Goal: Task Accomplishment & Management: Manage account settings

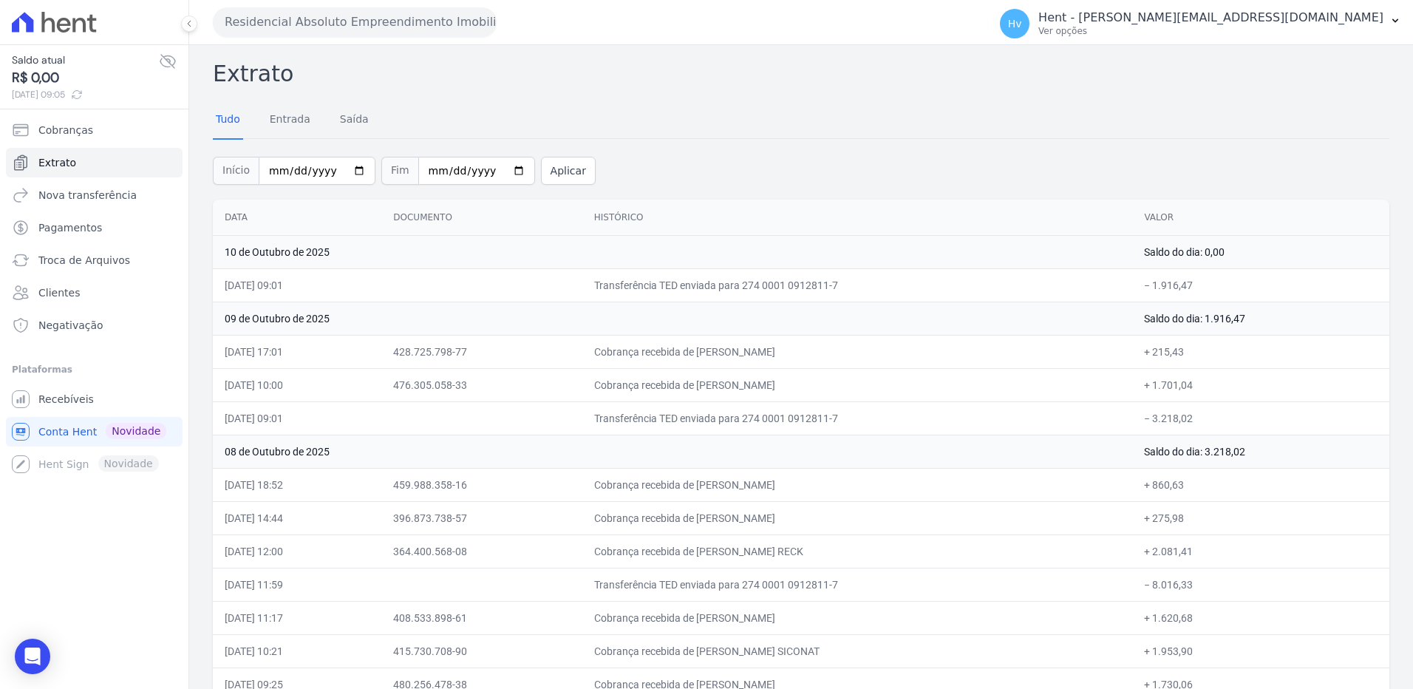
click at [358, 33] on button "Residencial Absoluto Empreendimento Imobiliario SPE LTDA" at bounding box center [355, 22] width 284 height 30
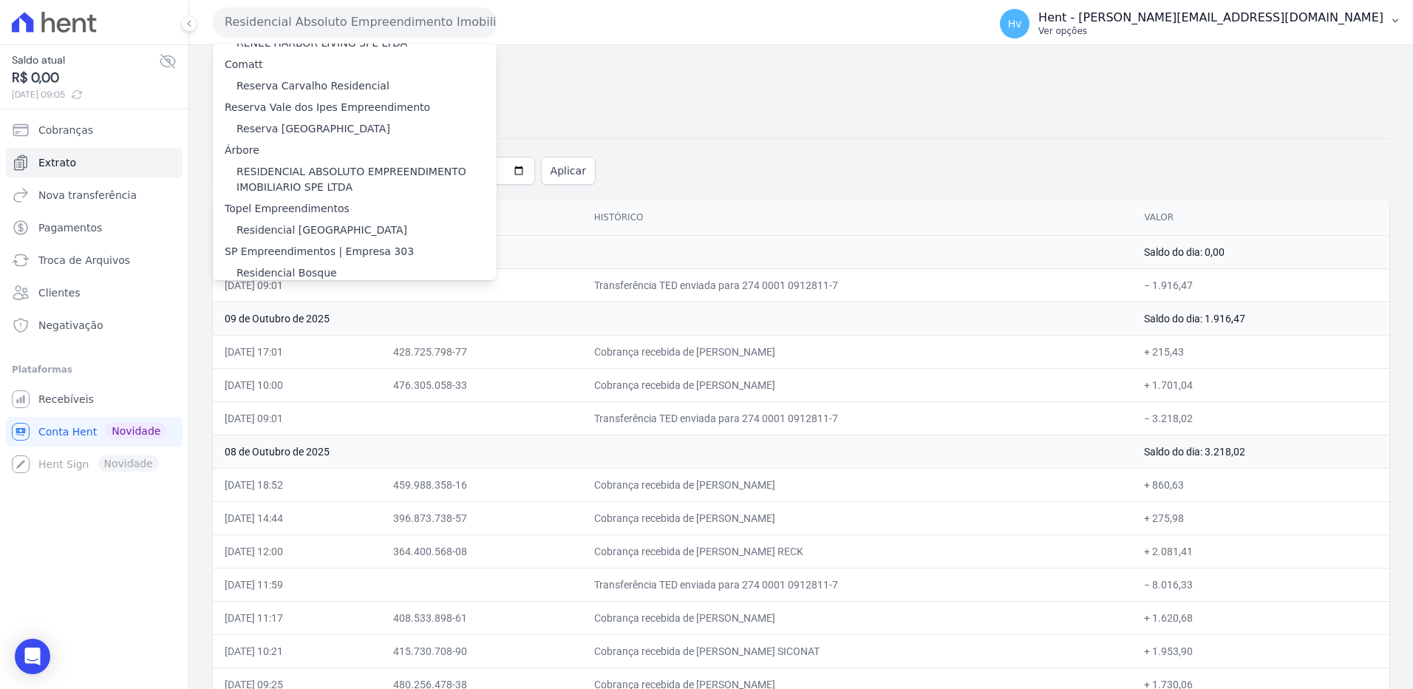
scroll to position [7863, 0]
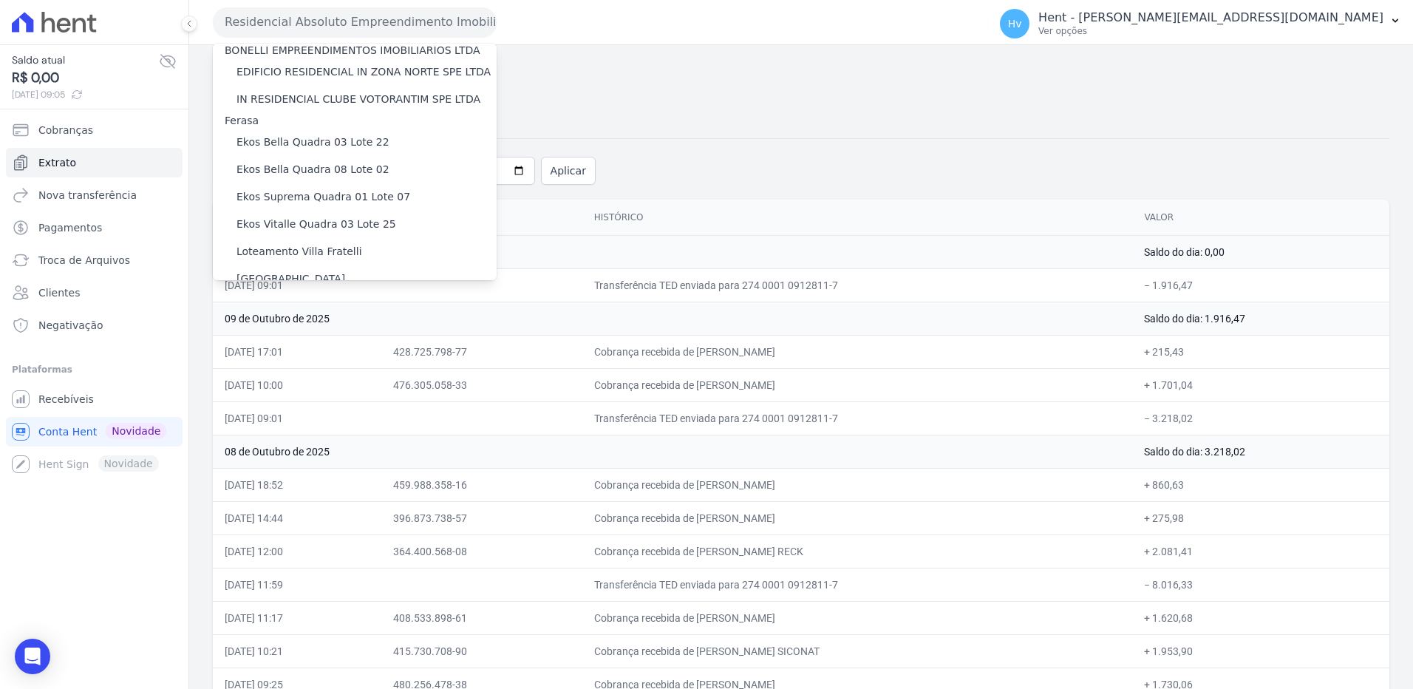
click at [318, 466] on label "[GEOGRAPHIC_DATA]" at bounding box center [291, 474] width 109 height 16
click at [0, 0] on input "[GEOGRAPHIC_DATA]" at bounding box center [0, 0] width 0 height 0
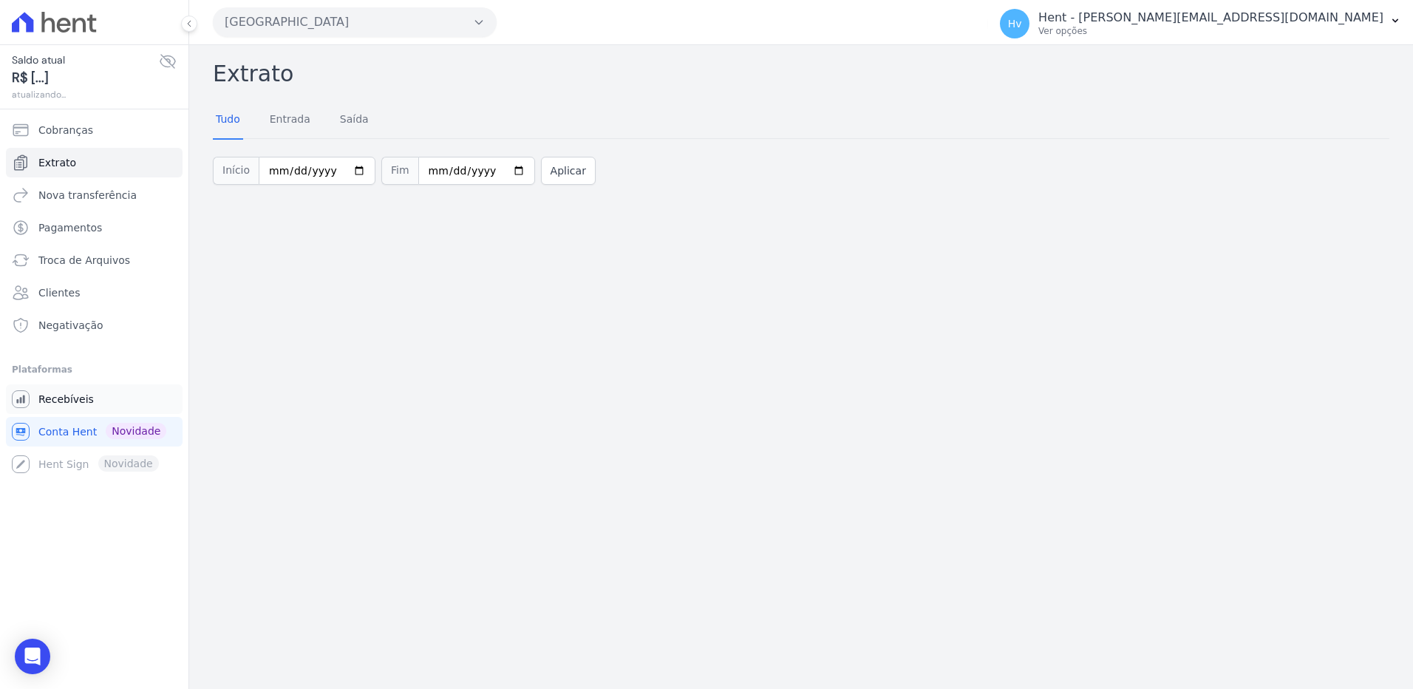
drag, startPoint x: 67, startPoint y: 401, endPoint x: 113, endPoint y: 409, distance: 46.6
click at [67, 401] on span "Recebíveis" at bounding box center [65, 399] width 55 height 15
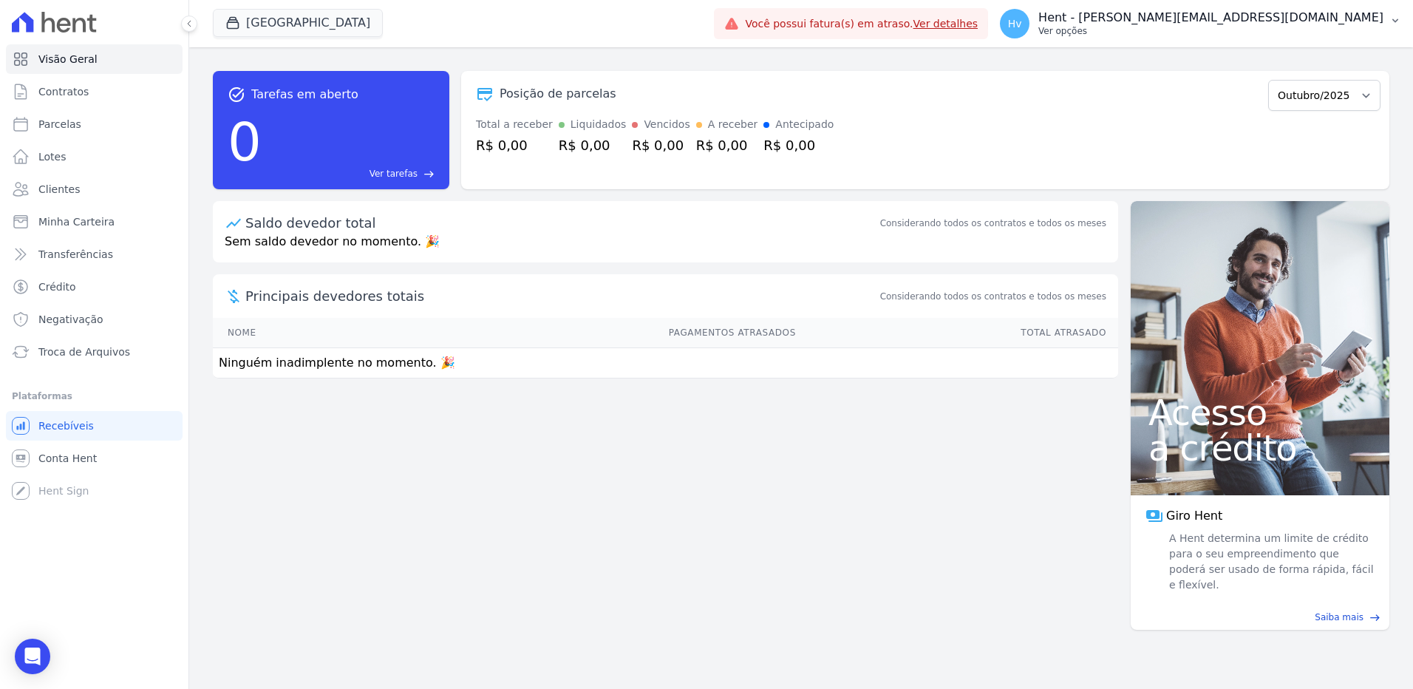
click at [1270, 25] on p "Ver opções" at bounding box center [1211, 31] width 345 height 12
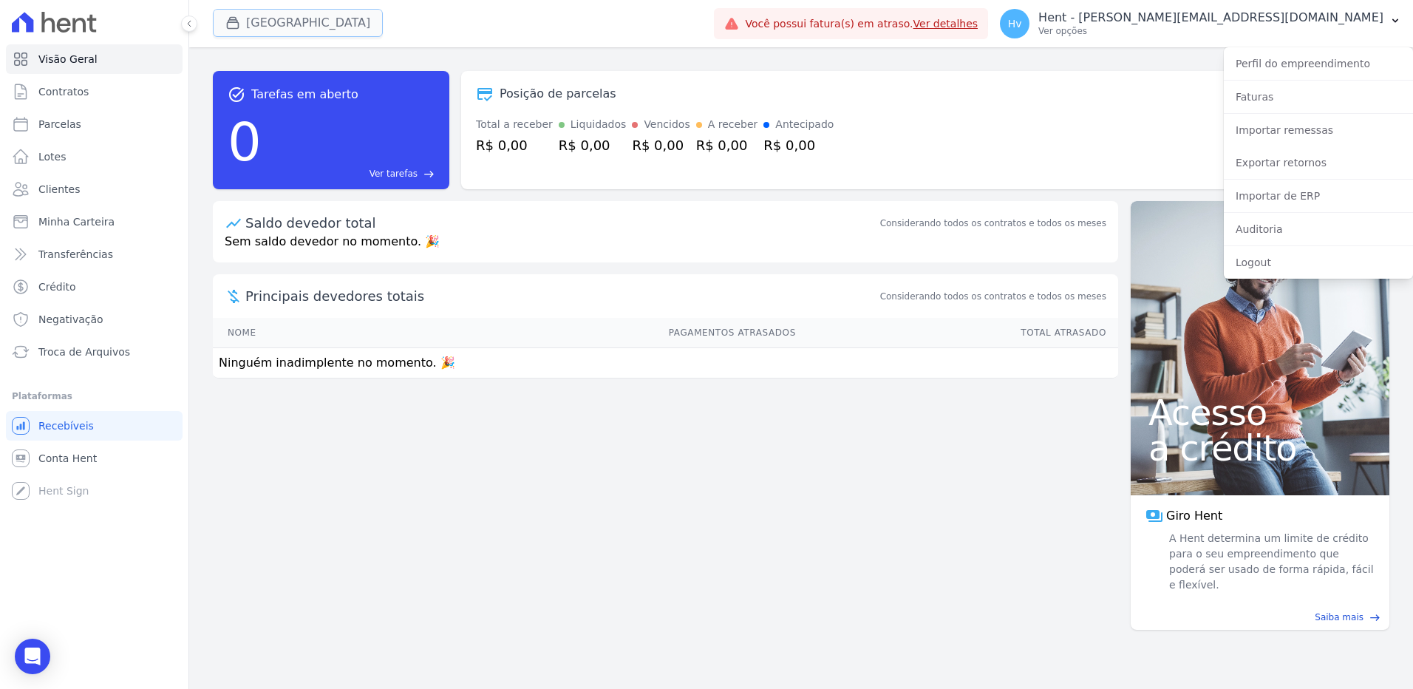
click at [323, 24] on button "[GEOGRAPHIC_DATA]" at bounding box center [298, 23] width 170 height 28
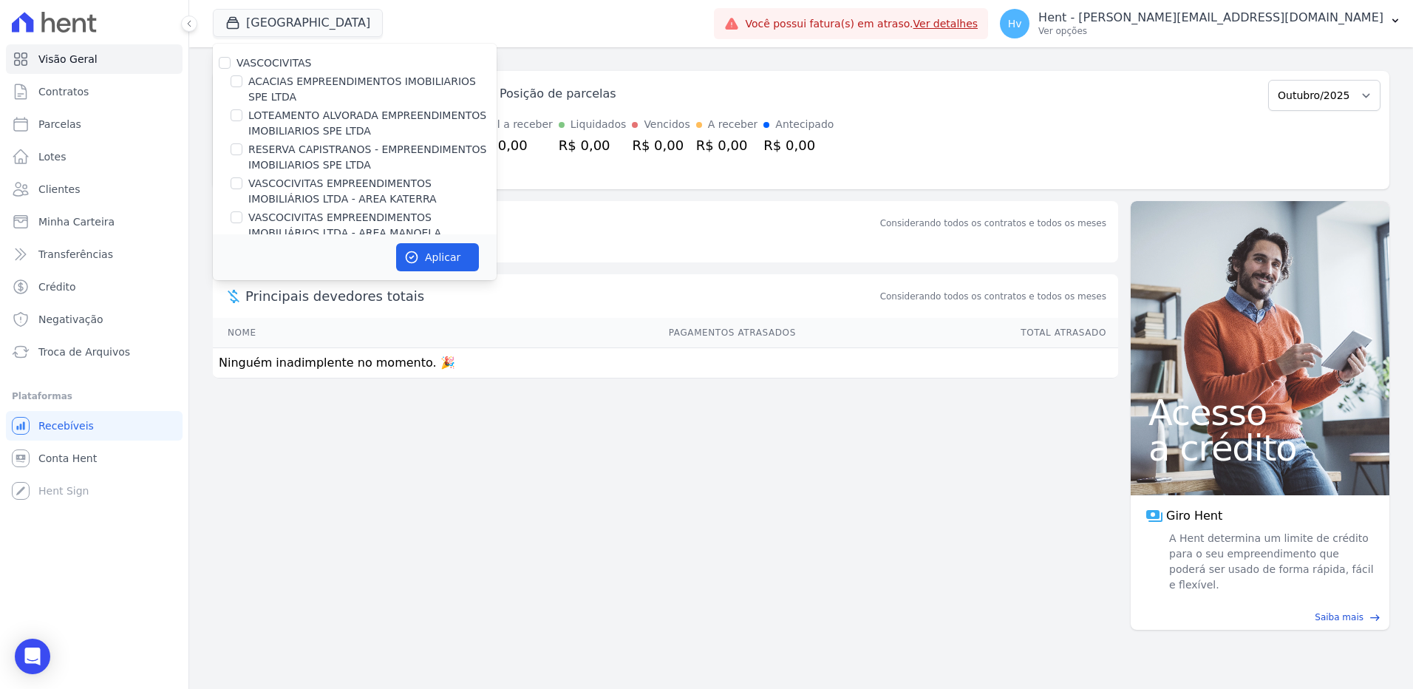
scroll to position [5901, 0]
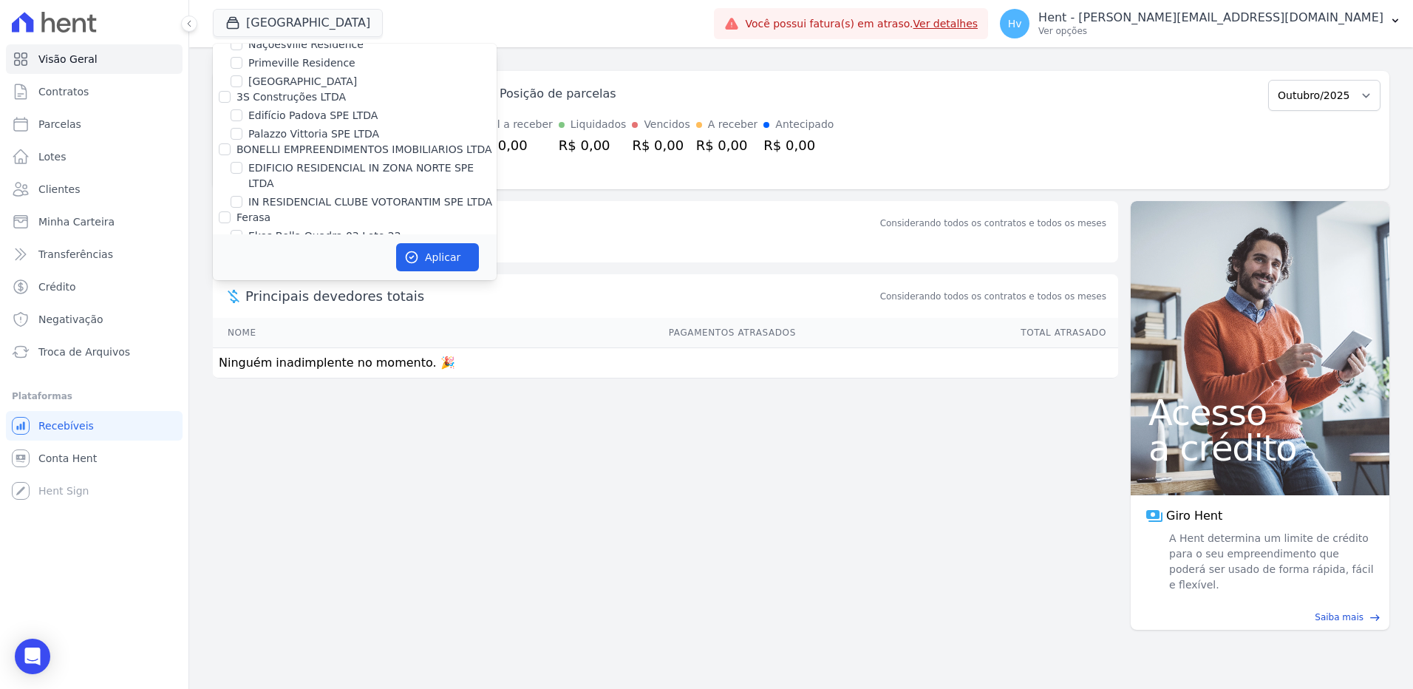
click at [304, 463] on label "[GEOGRAPHIC_DATA]" at bounding box center [302, 471] width 109 height 16
click at [242, 464] on input "[GEOGRAPHIC_DATA]" at bounding box center [237, 470] width 12 height 12
checkbox input "false"
click at [305, 444] on label "[GEOGRAPHIC_DATA]" at bounding box center [302, 452] width 109 height 16
click at [242, 446] on input "[GEOGRAPHIC_DATA]" at bounding box center [237, 452] width 12 height 12
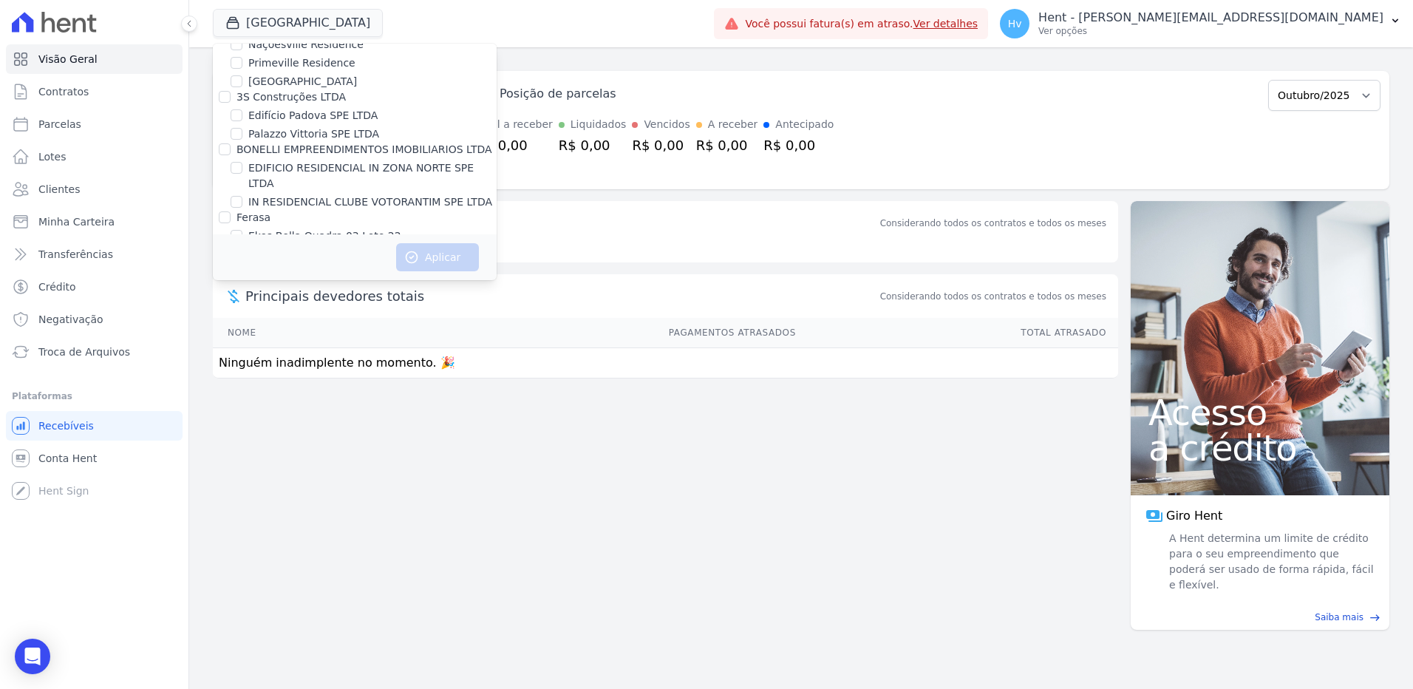
checkbox input "true"
click at [433, 258] on button "Aplicar" at bounding box center [437, 257] width 83 height 28
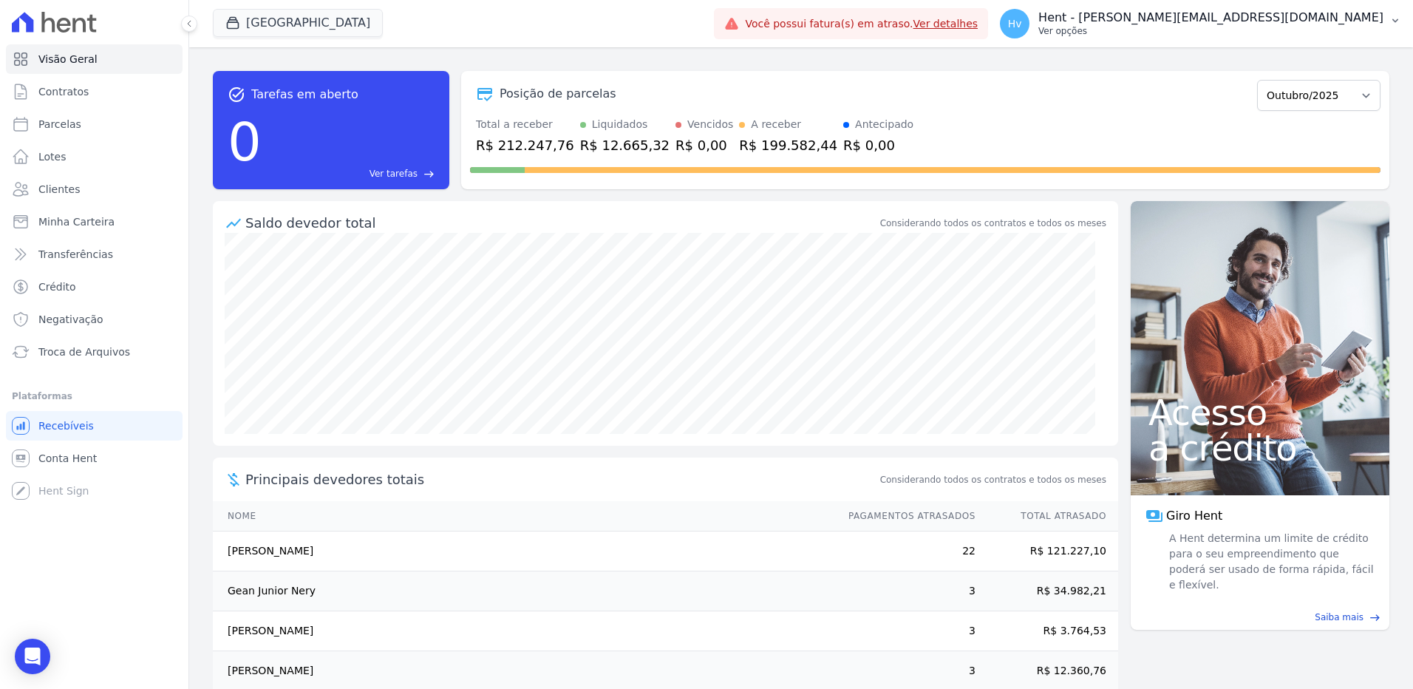
click at [1242, 24] on p "Hent - [PERSON_NAME][EMAIL_ADDRESS][DOMAIN_NAME]" at bounding box center [1211, 17] width 345 height 15
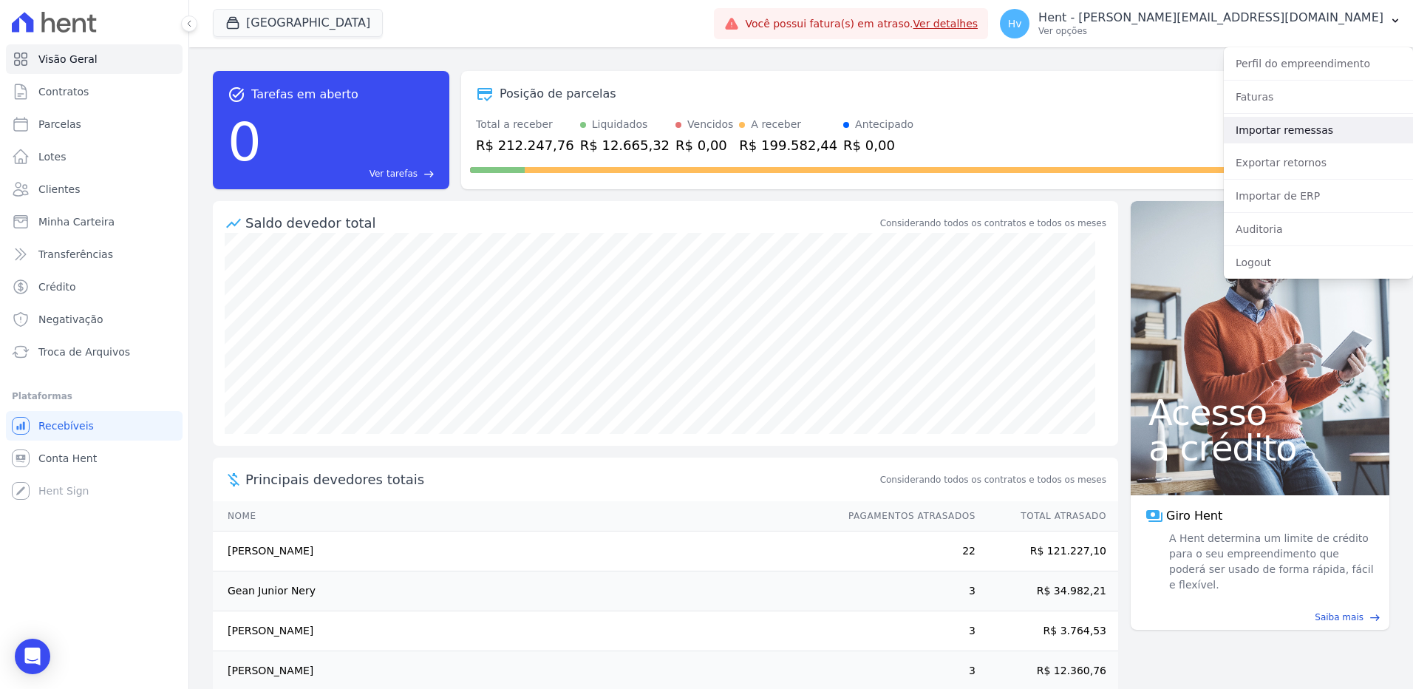
click at [1302, 136] on link "Importar remessas" at bounding box center [1318, 130] width 189 height 27
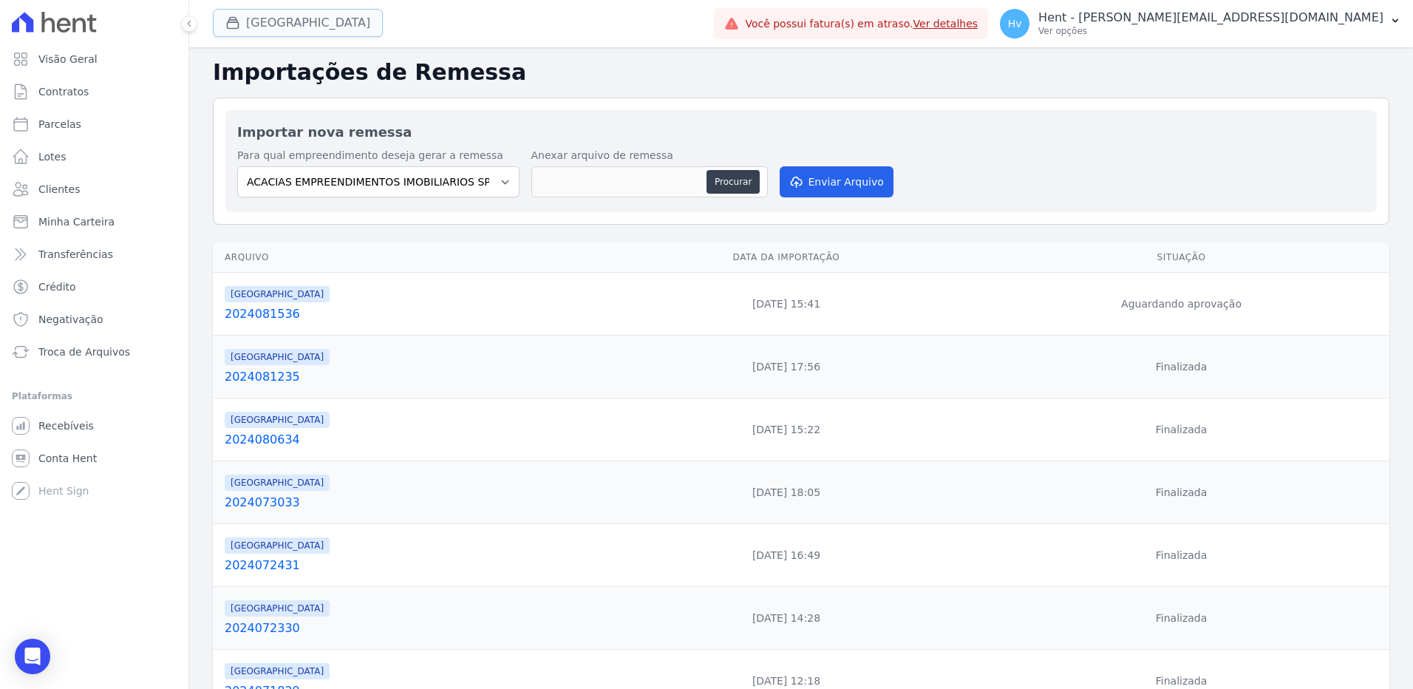
click at [302, 26] on button "[GEOGRAPHIC_DATA]" at bounding box center [298, 23] width 170 height 28
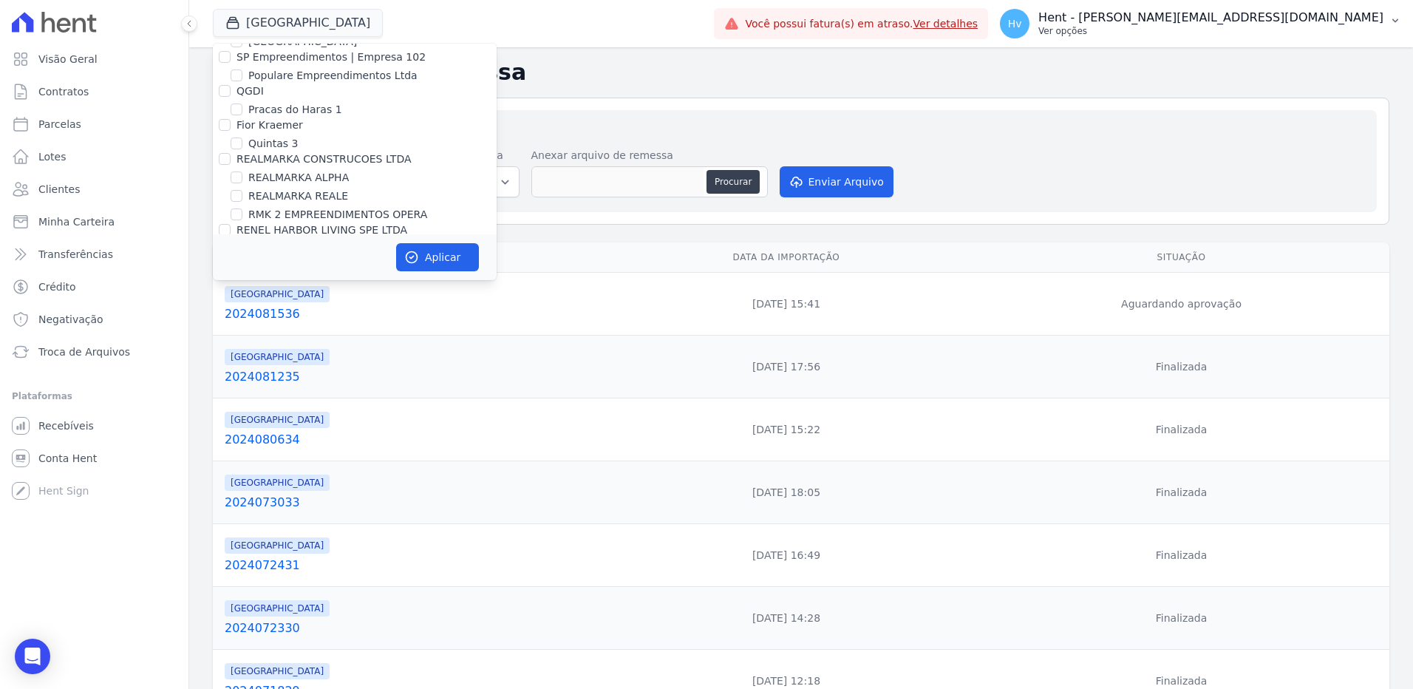
scroll to position [5901, 0]
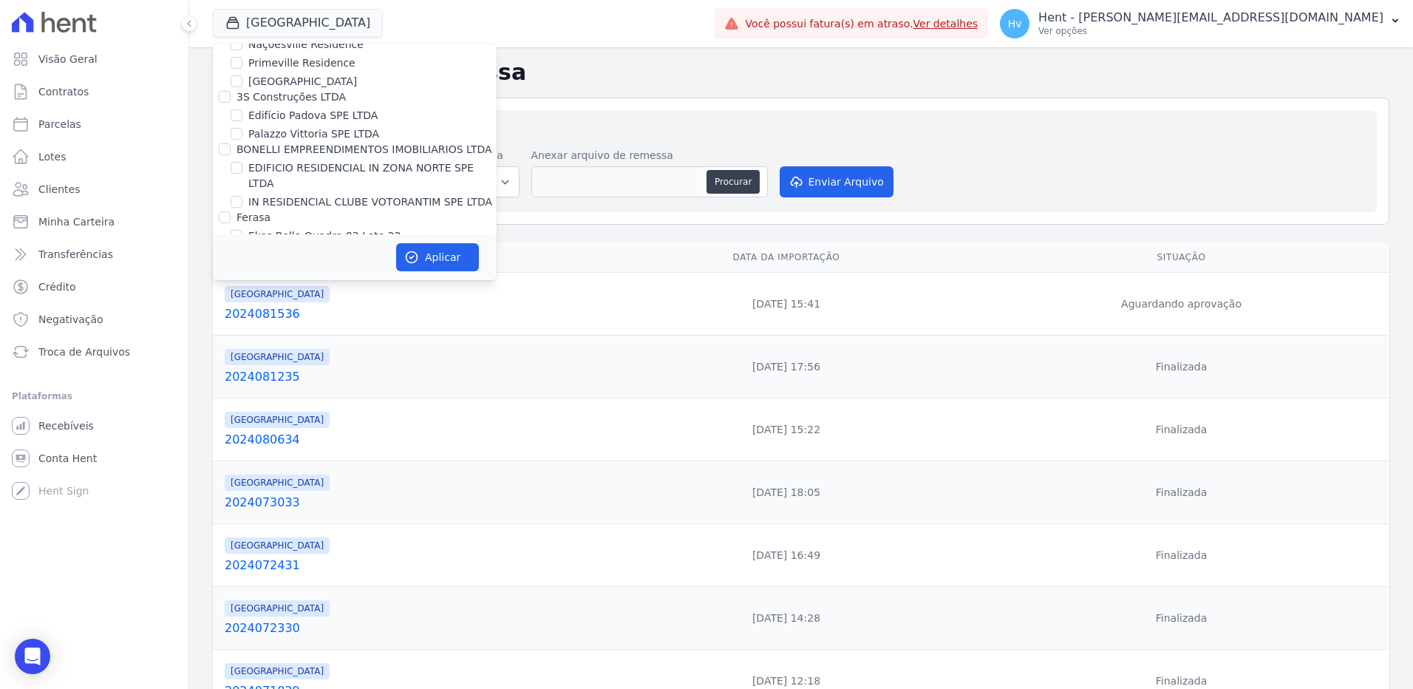
click at [314, 444] on label "[GEOGRAPHIC_DATA]" at bounding box center [302, 452] width 109 height 16
click at [242, 446] on input "[GEOGRAPHIC_DATA]" at bounding box center [237, 452] width 12 height 12
checkbox input "false"
click at [316, 463] on label "[GEOGRAPHIC_DATA]" at bounding box center [302, 471] width 109 height 16
click at [242, 464] on input "[GEOGRAPHIC_DATA]" at bounding box center [237, 470] width 12 height 12
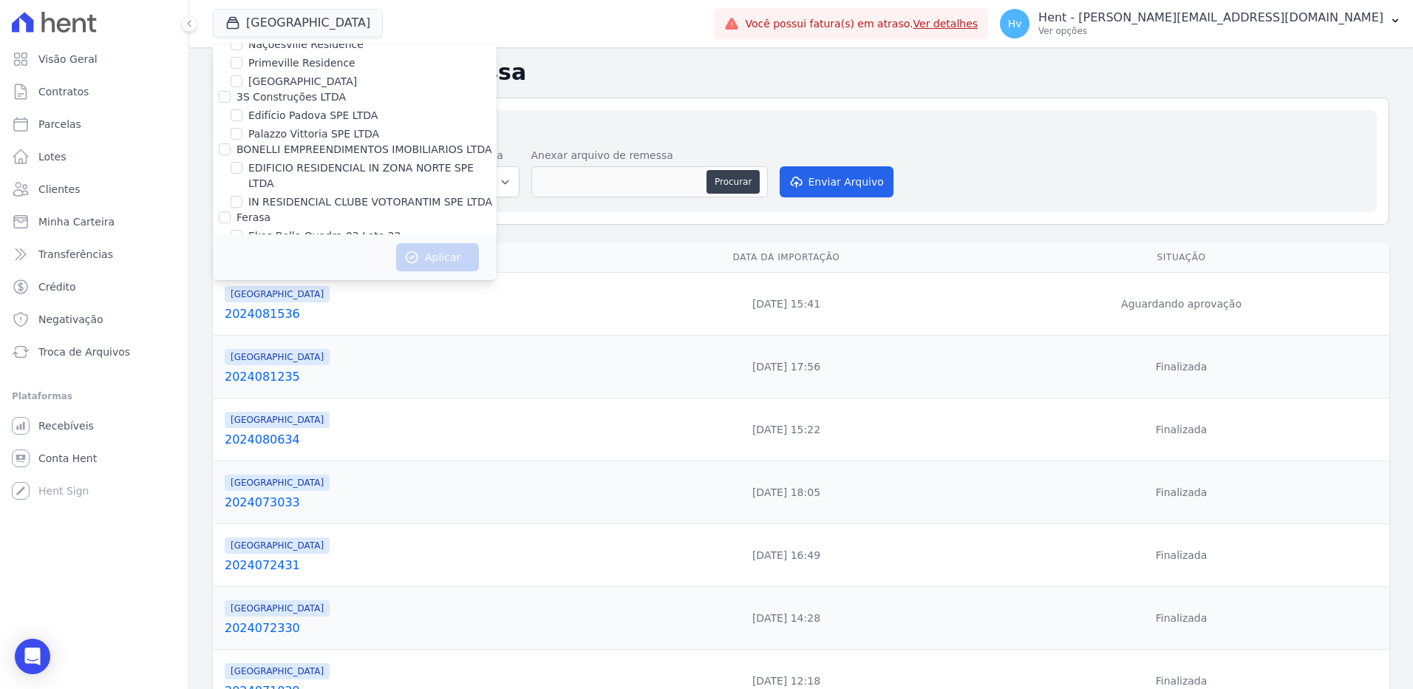
checkbox input "true"
click at [440, 256] on button "Aplicar" at bounding box center [437, 257] width 83 height 28
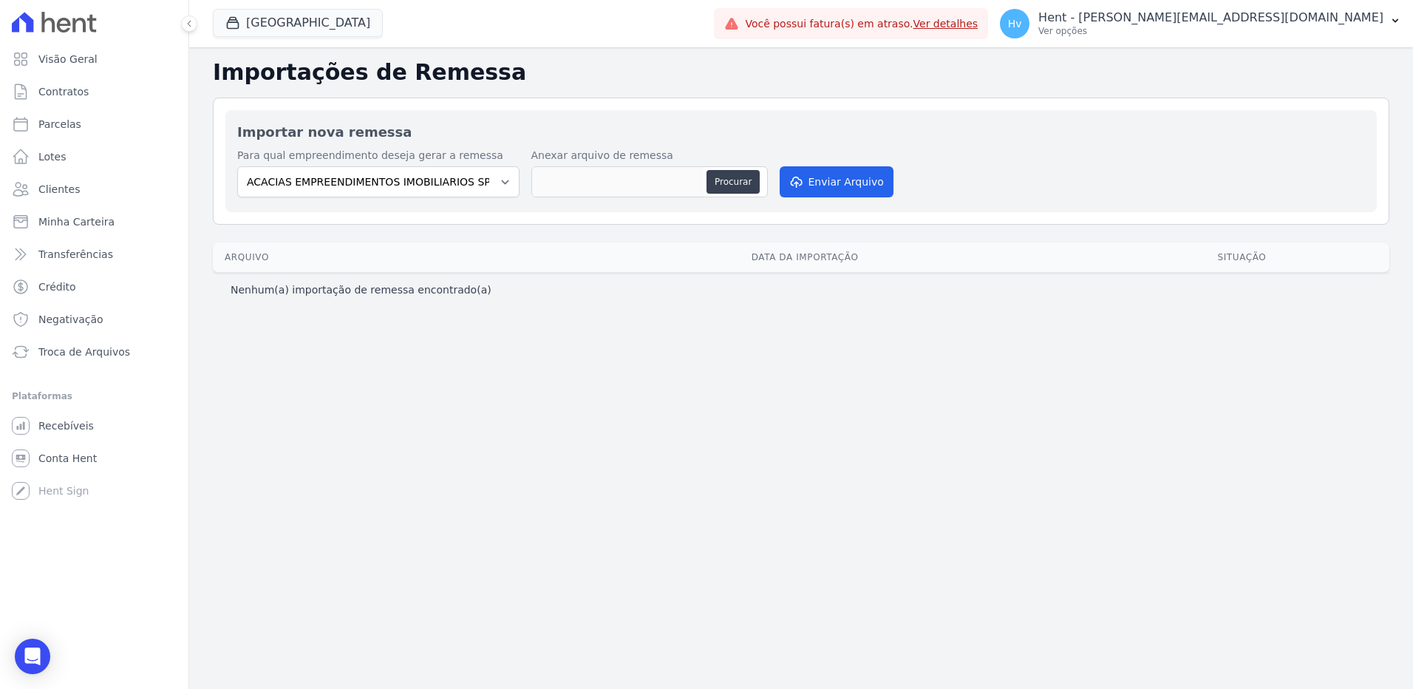
click at [729, 427] on div "Importações de Remessa Importar nova remessa Para qual empreendimento deseja ge…" at bounding box center [801, 368] width 1224 height 642
click at [69, 98] on span "Contratos" at bounding box center [63, 91] width 50 height 15
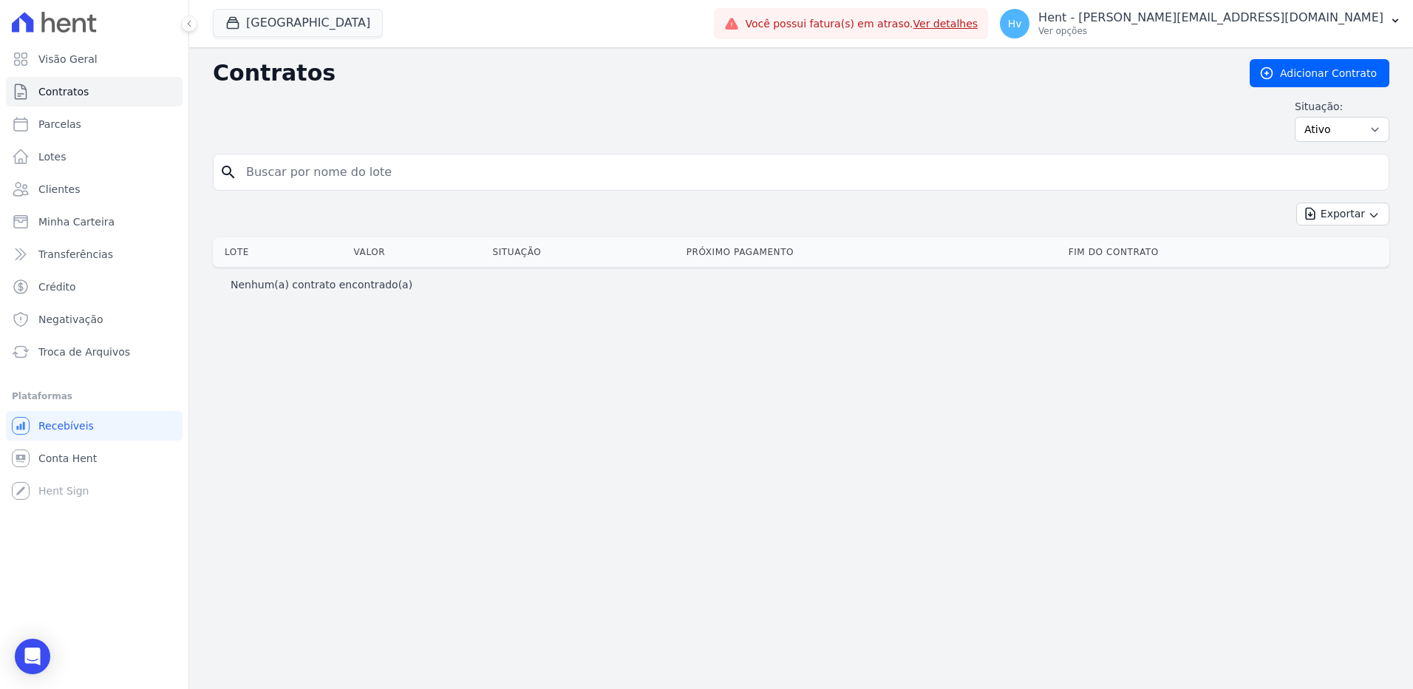
click at [529, 435] on div "Contratos Adicionar Contrato Situação: Ativo Todos Pausado Distratado Rascunho …" at bounding box center [801, 368] width 1224 height 642
click at [1368, 129] on select "Ativo Todos Pausado Distratado Rascunho Expirado Encerrado" at bounding box center [1342, 129] width 95 height 25
select select "all"
click at [1302, 117] on select "Ativo Todos Pausado Distratado Rascunho Expirado Encerrado" at bounding box center [1342, 129] width 95 height 25
click at [1369, 132] on select "Ativo Todos Pausado Distratado Rascunho Expirado Encerrado" at bounding box center [1342, 129] width 95 height 25
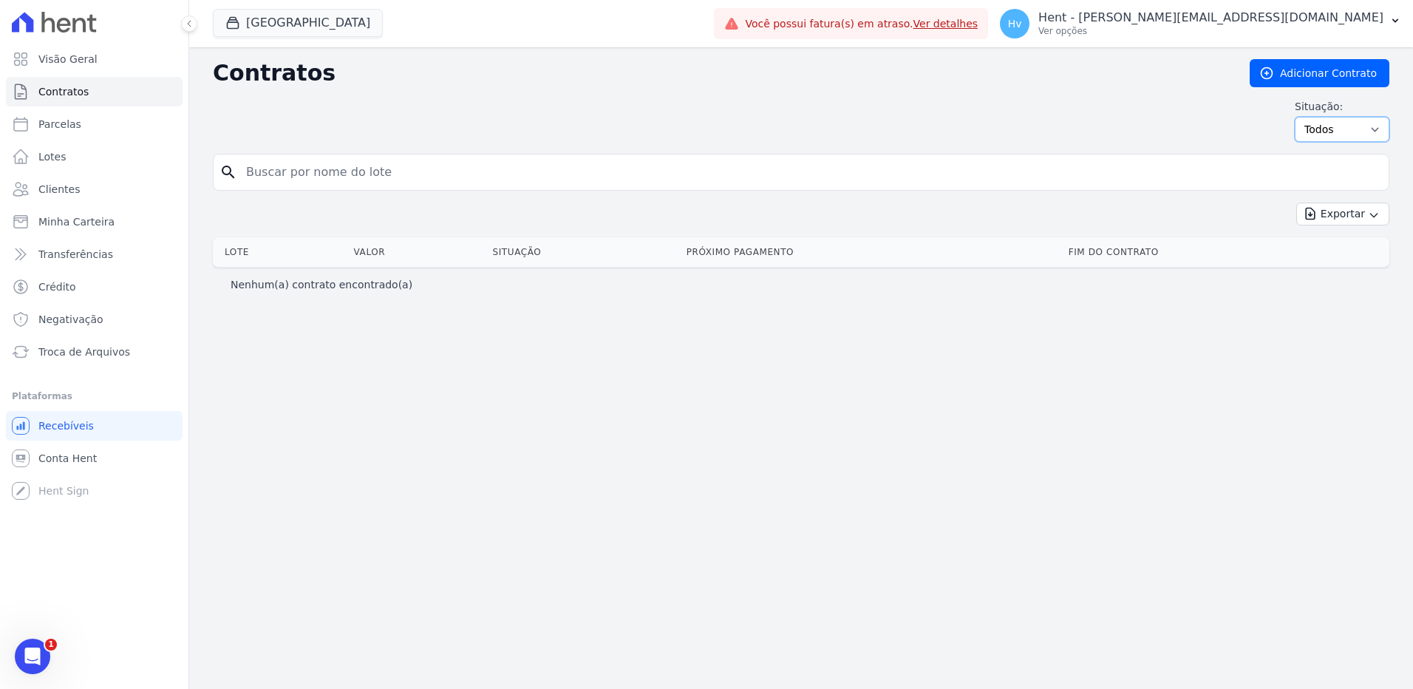
select select
click at [1302, 117] on select "Ativo Todos Pausado Distratado Rascunho Expirado Encerrado" at bounding box center [1342, 129] width 95 height 25
click at [1359, 132] on select "Ativo Todos Pausado Distratado Rascunho Expirado Encerrado" at bounding box center [1342, 129] width 95 height 25
click at [64, 191] on span "Clientes" at bounding box center [58, 189] width 41 height 15
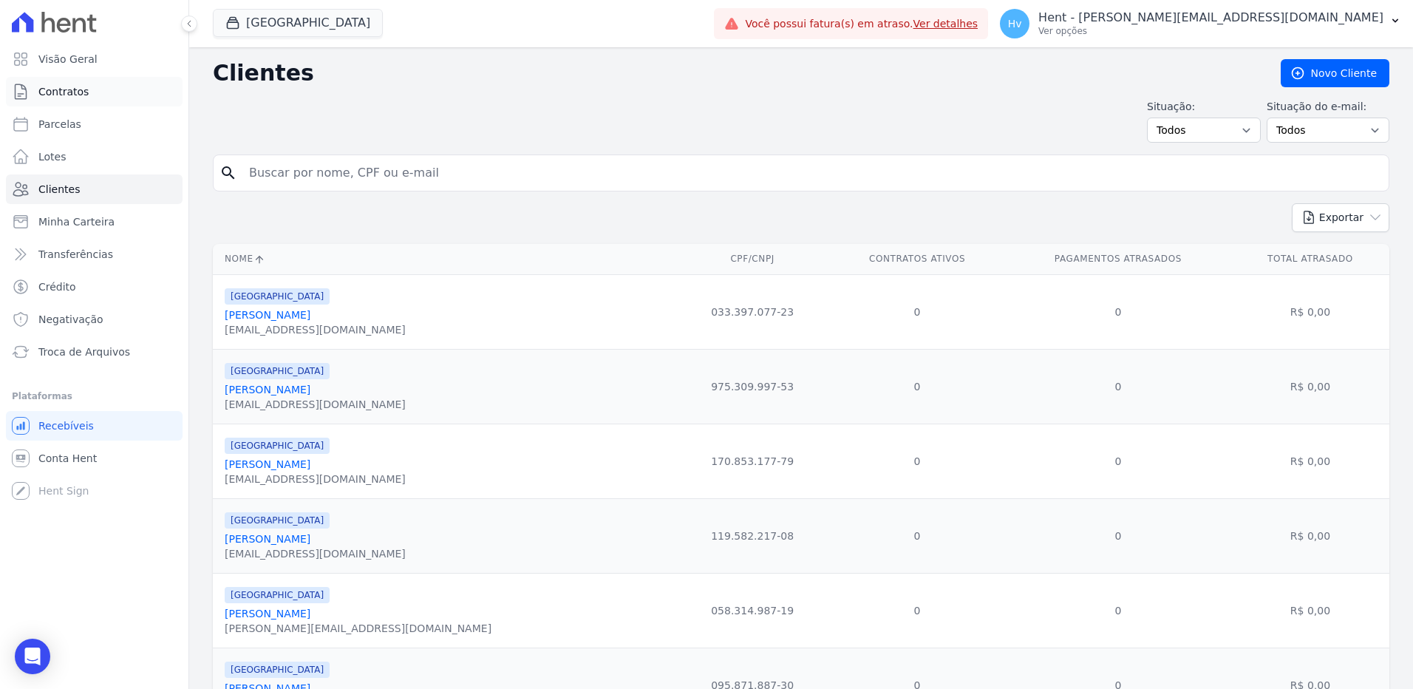
click at [73, 97] on span "Contratos" at bounding box center [63, 91] width 50 height 15
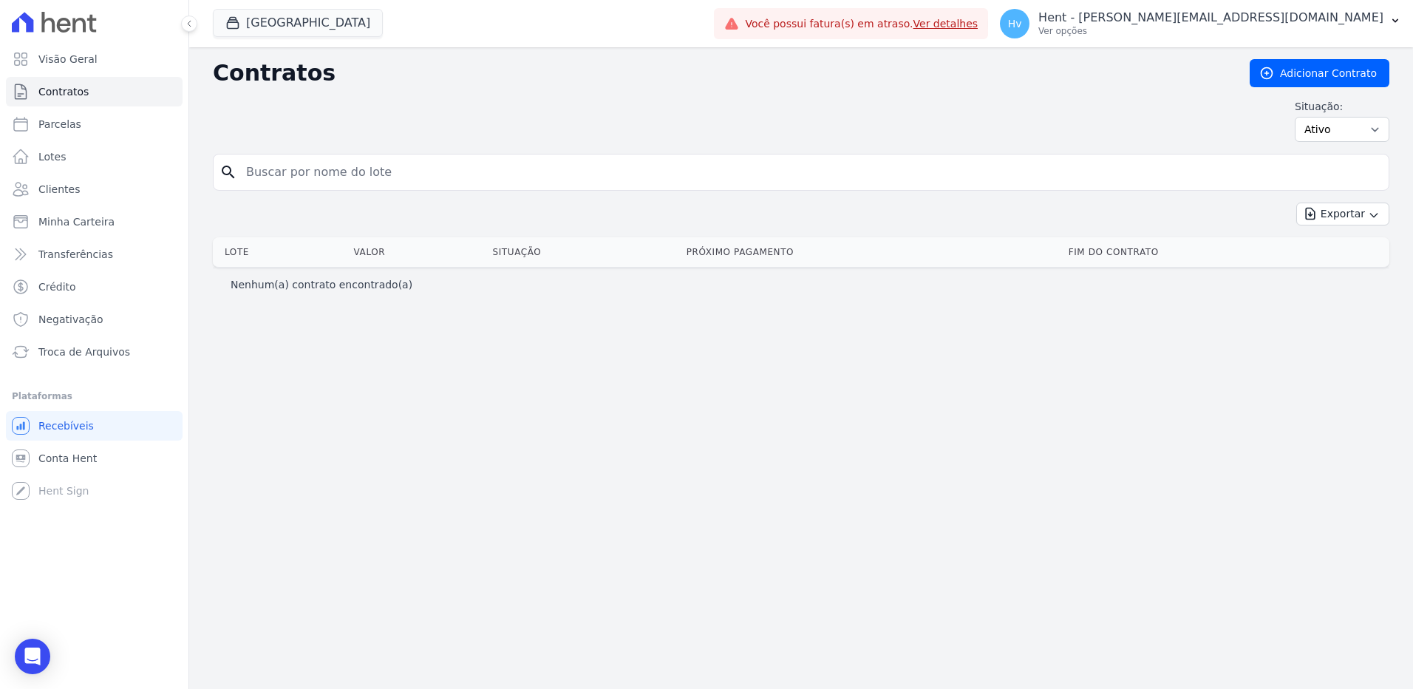
click at [815, 452] on div "Contratos Adicionar Contrato Situação: Ativo Todos Pausado Distratado Rascunho …" at bounding box center [801, 368] width 1224 height 642
click at [86, 182] on link "Clientes" at bounding box center [94, 189] width 177 height 30
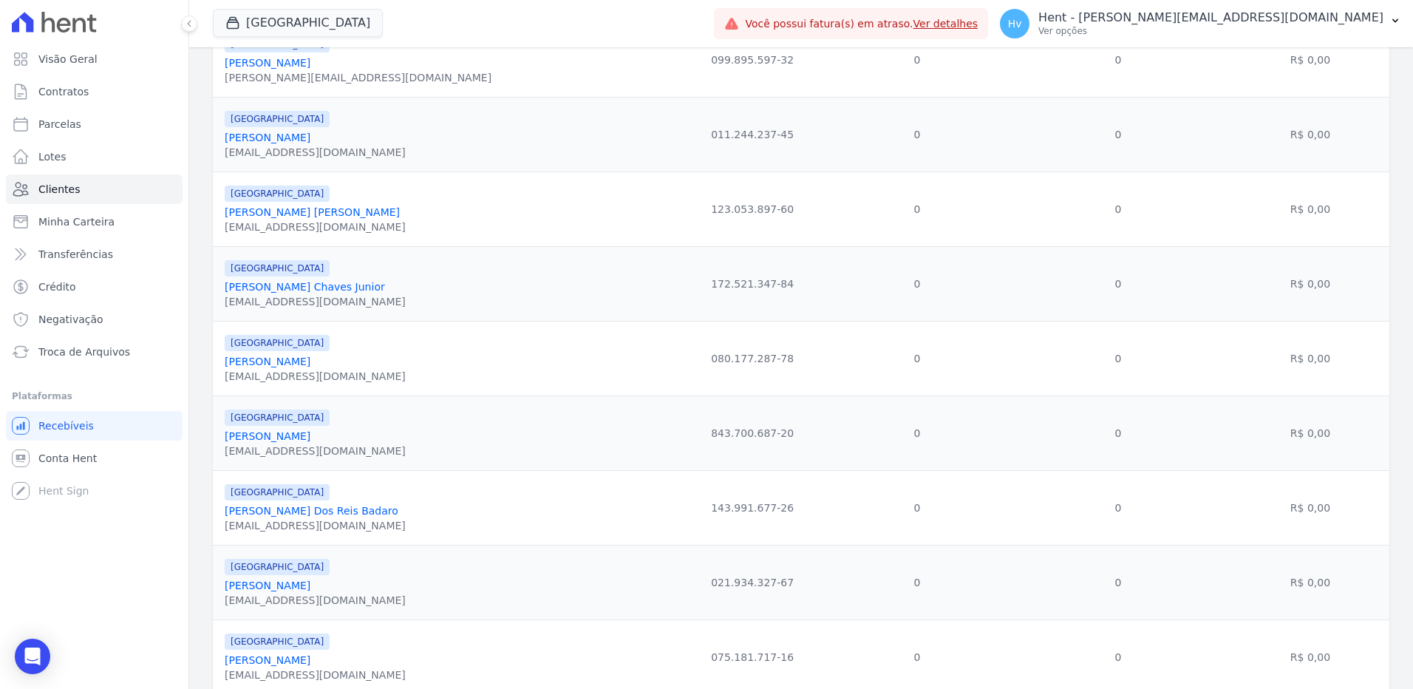
scroll to position [1035, 0]
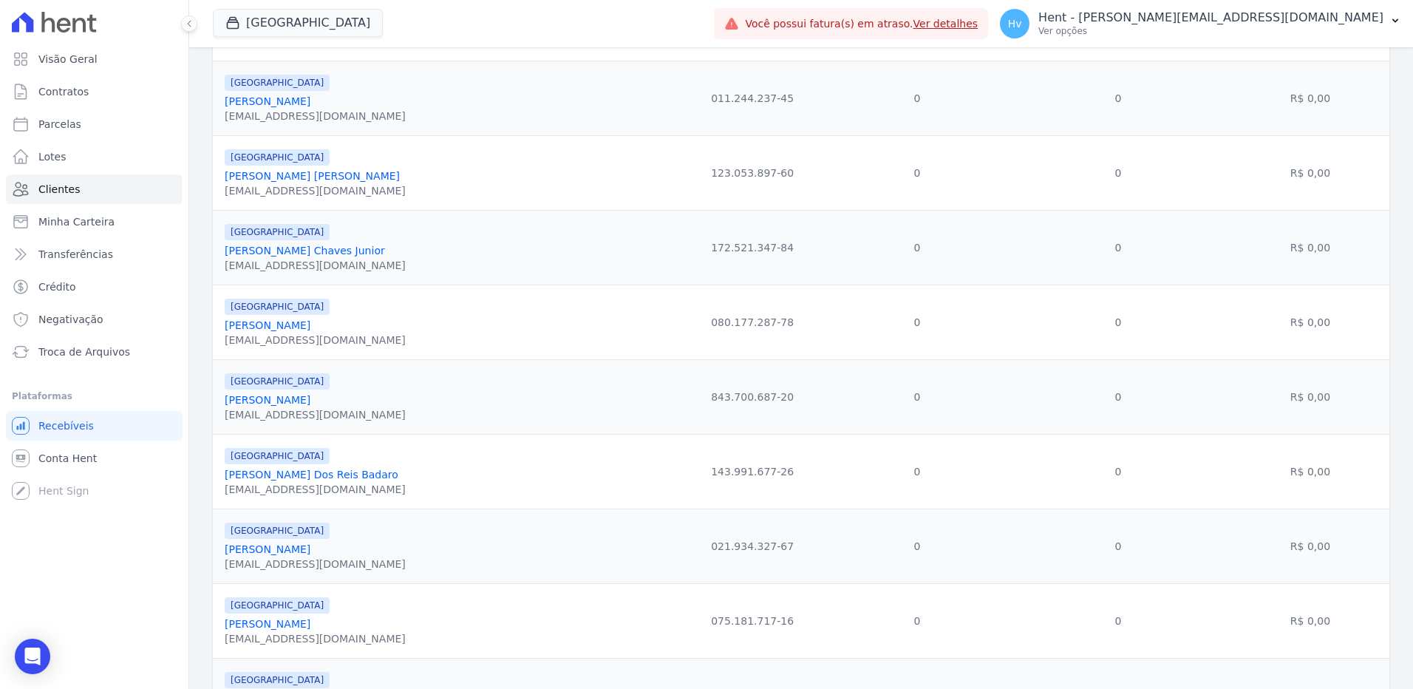
click at [296, 402] on link "Ana Maria De Lima Rangel" at bounding box center [268, 400] width 86 height 12
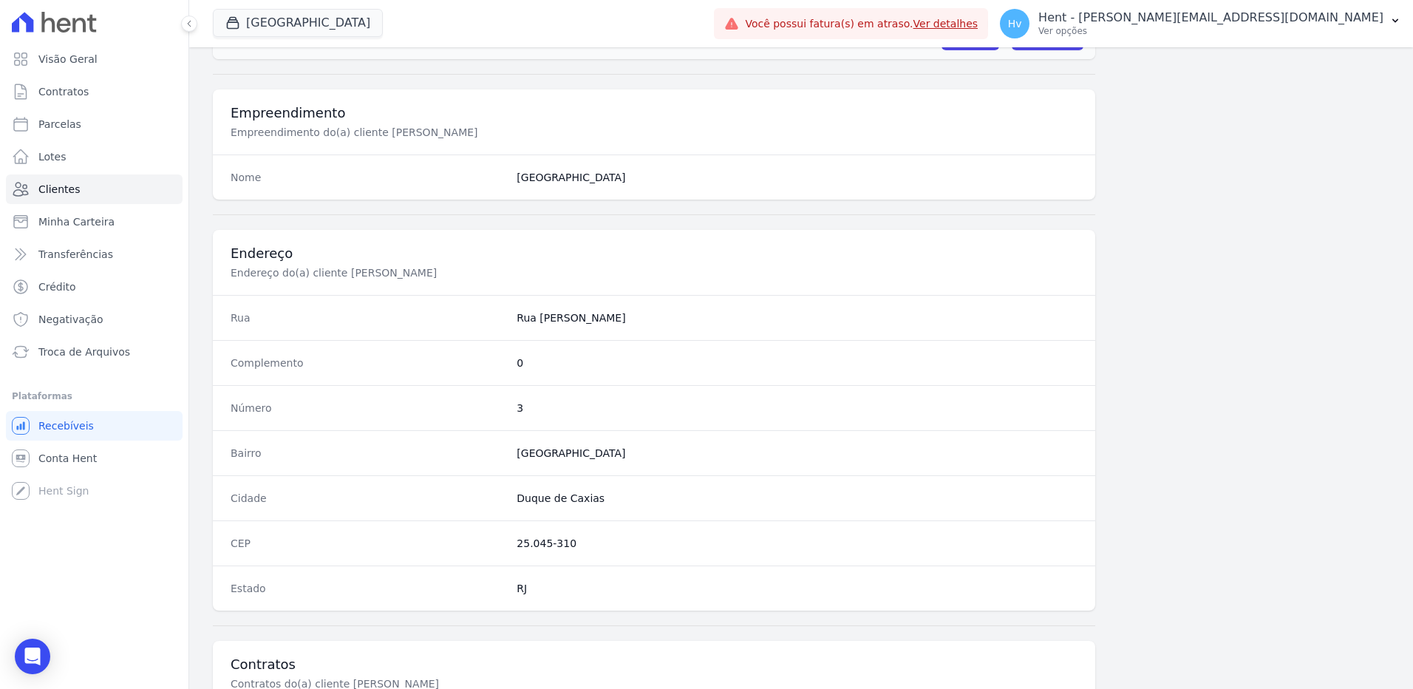
scroll to position [404, 0]
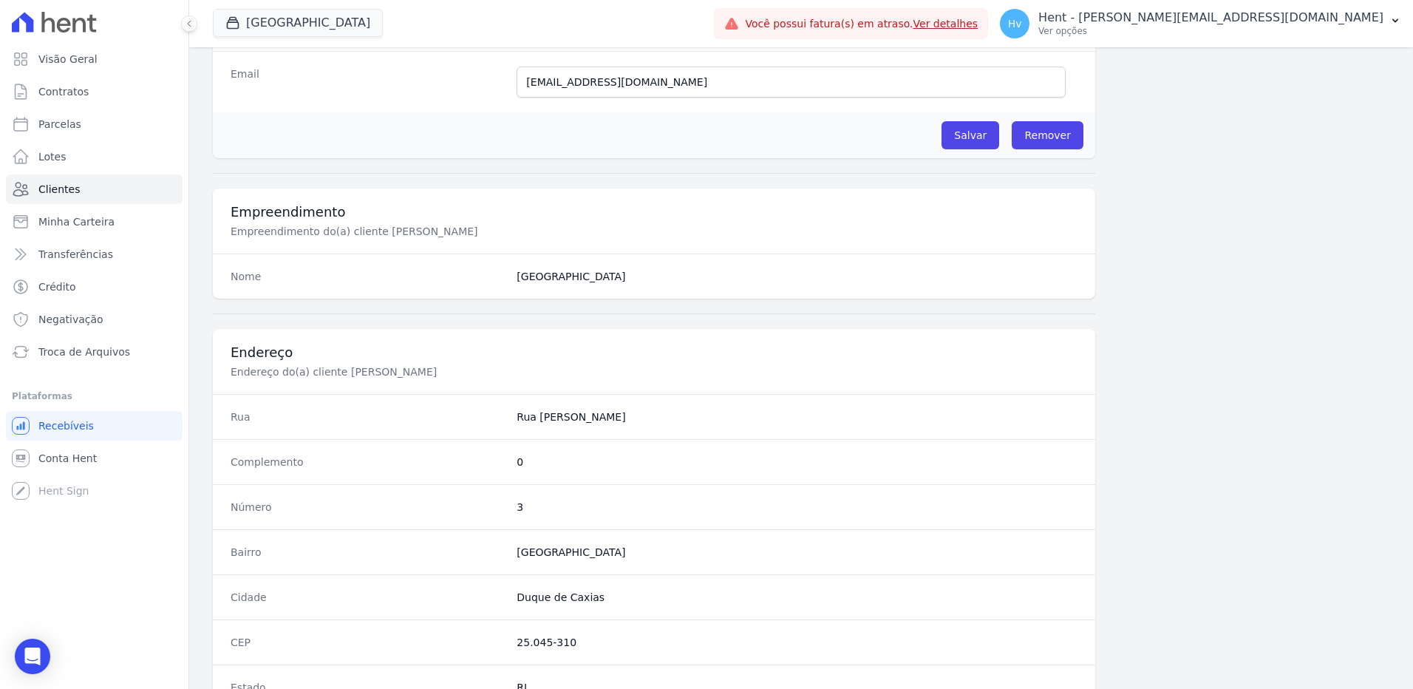
click at [1235, 406] on div "Informações Básicas Detalhes do(a) cliente Ana Maria De Lima Rangel Nome Ana So…" at bounding box center [801, 311] width 1177 height 1175
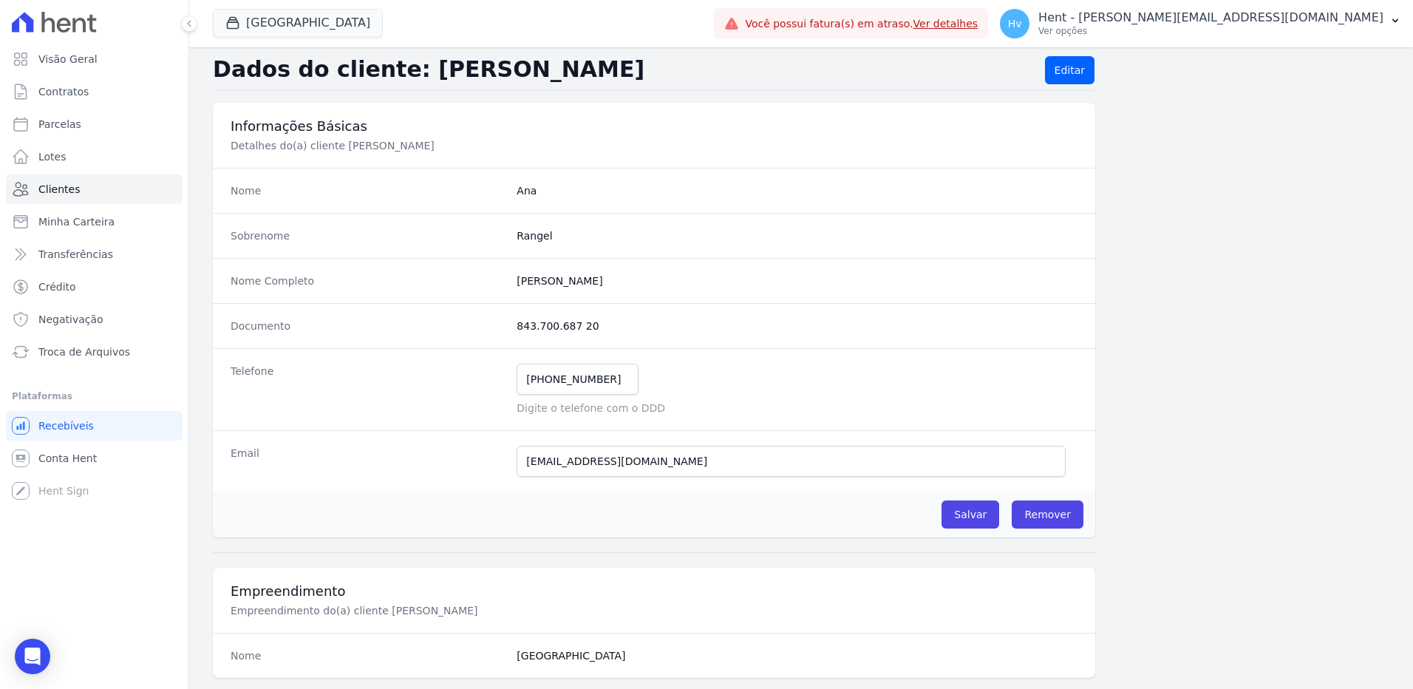
scroll to position [0, 0]
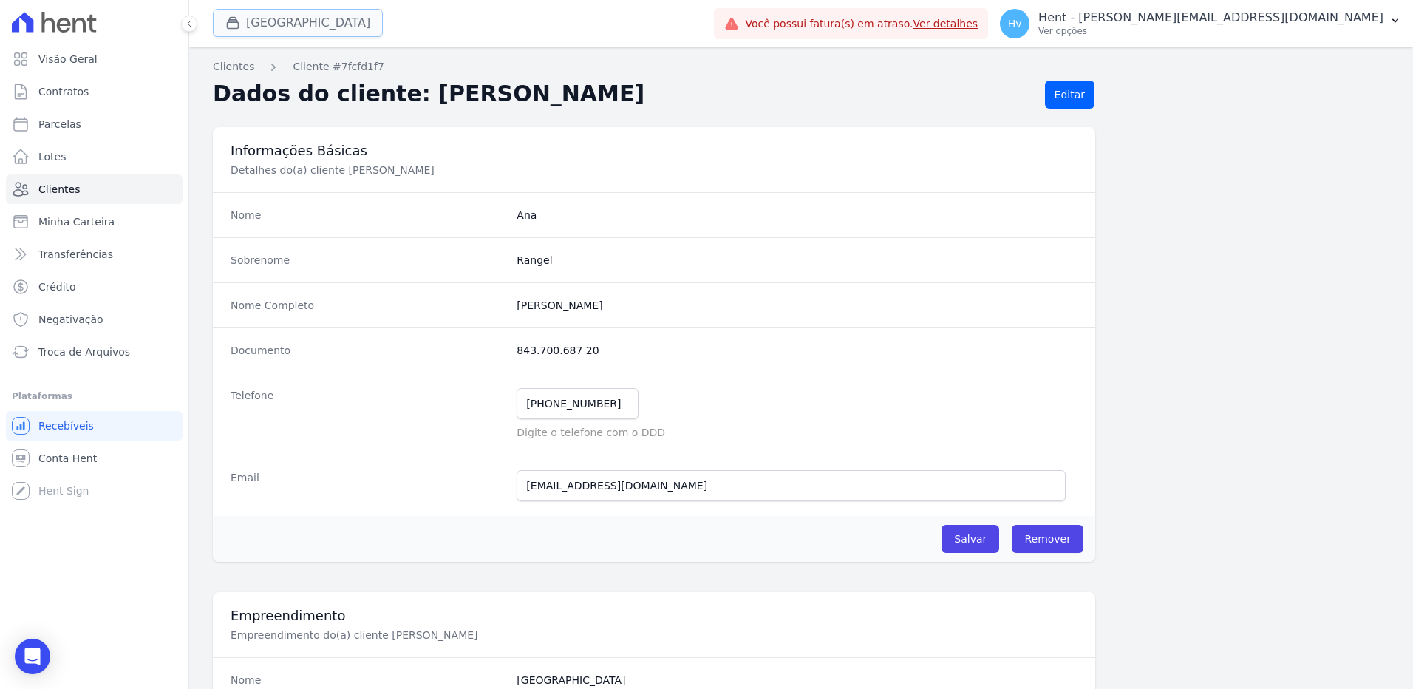
click at [344, 25] on button "[GEOGRAPHIC_DATA]" at bounding box center [298, 23] width 170 height 28
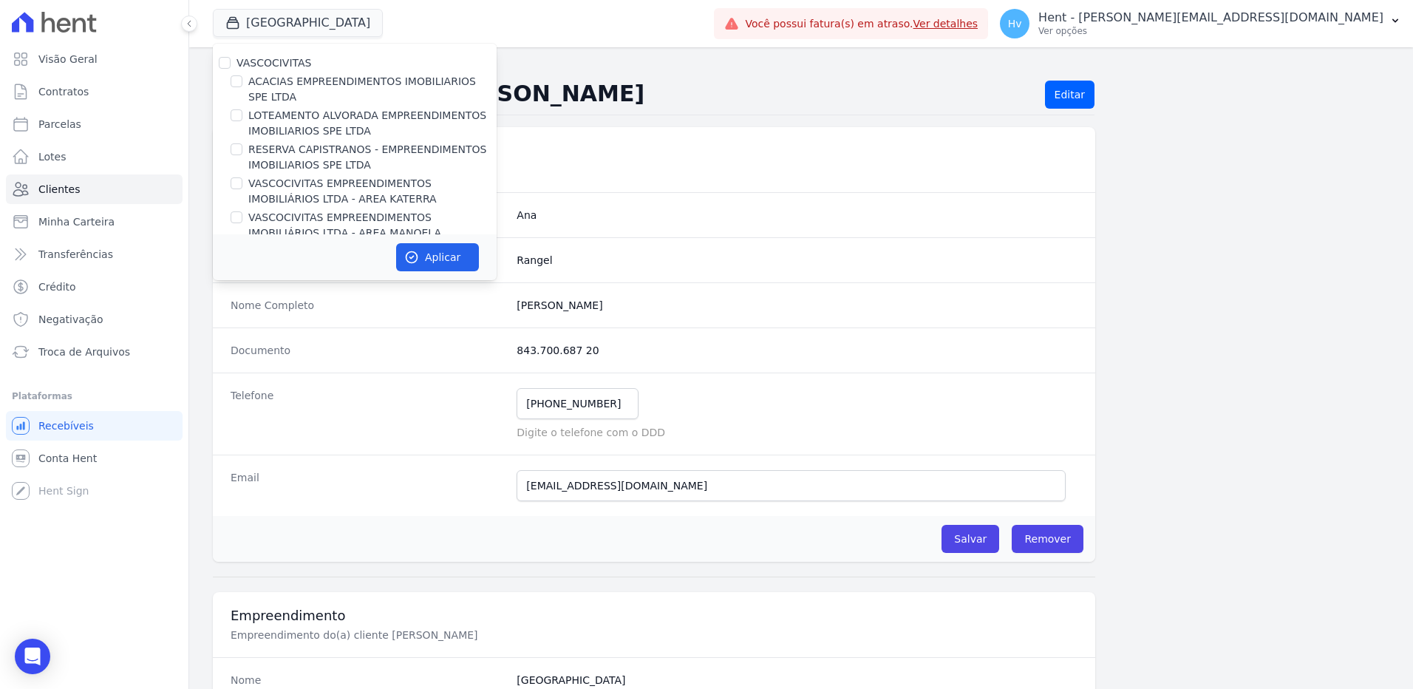
scroll to position [5901, 0]
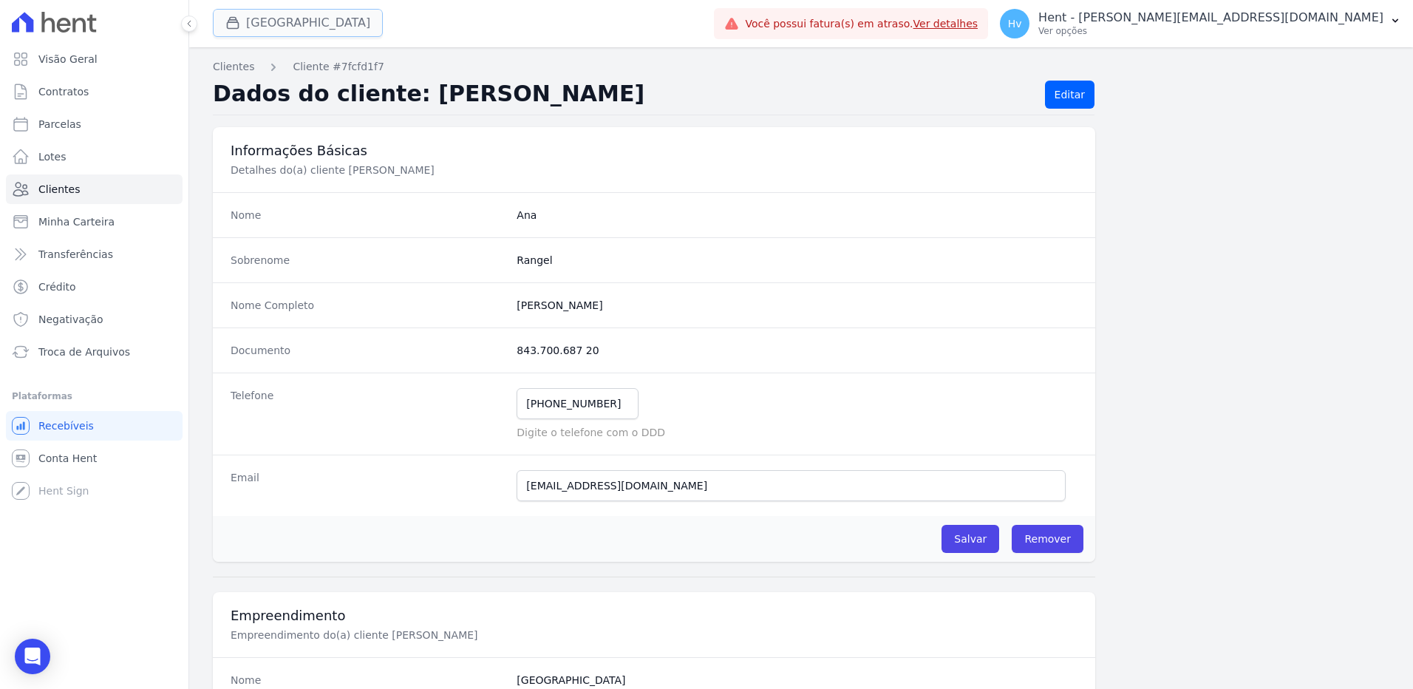
click at [333, 26] on button "[GEOGRAPHIC_DATA]" at bounding box center [298, 23] width 170 height 28
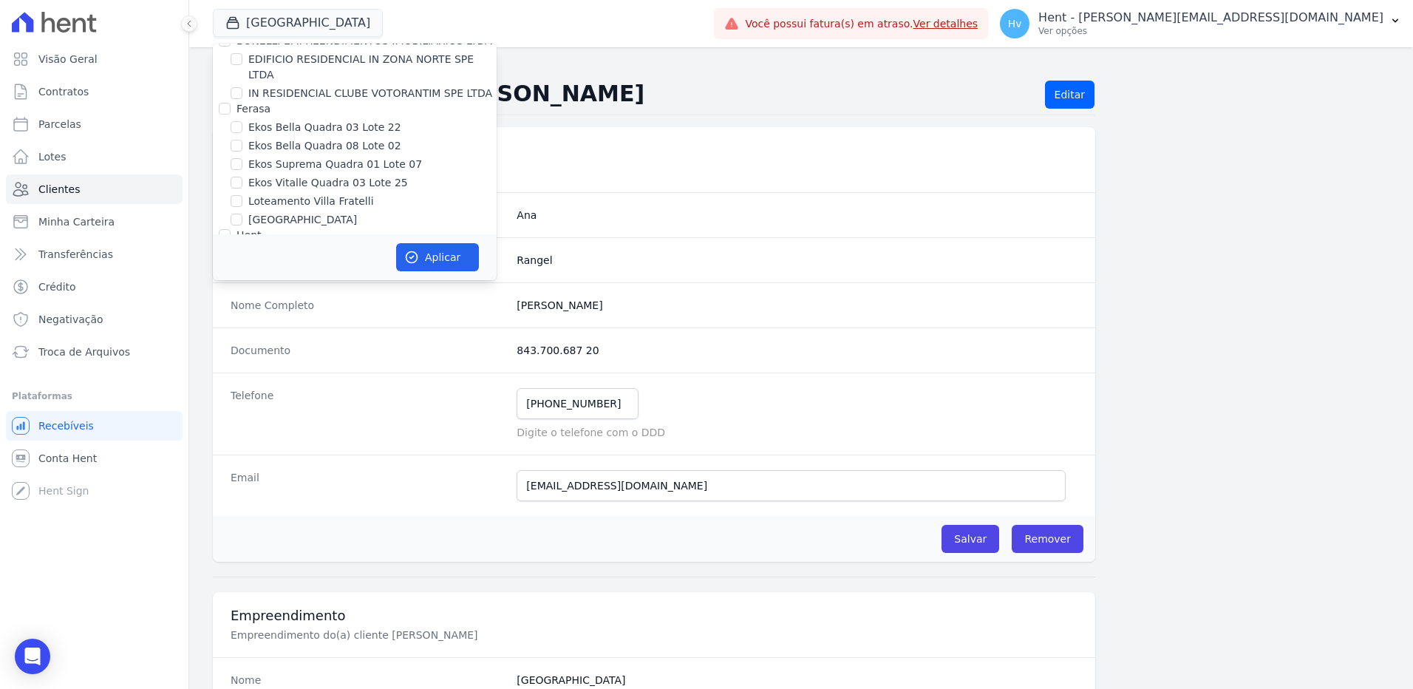
click at [304, 354] on label "[GEOGRAPHIC_DATA]" at bounding box center [302, 362] width 109 height 16
click at [242, 356] on input "[GEOGRAPHIC_DATA]" at bounding box center [237, 362] width 12 height 12
checkbox input "false"
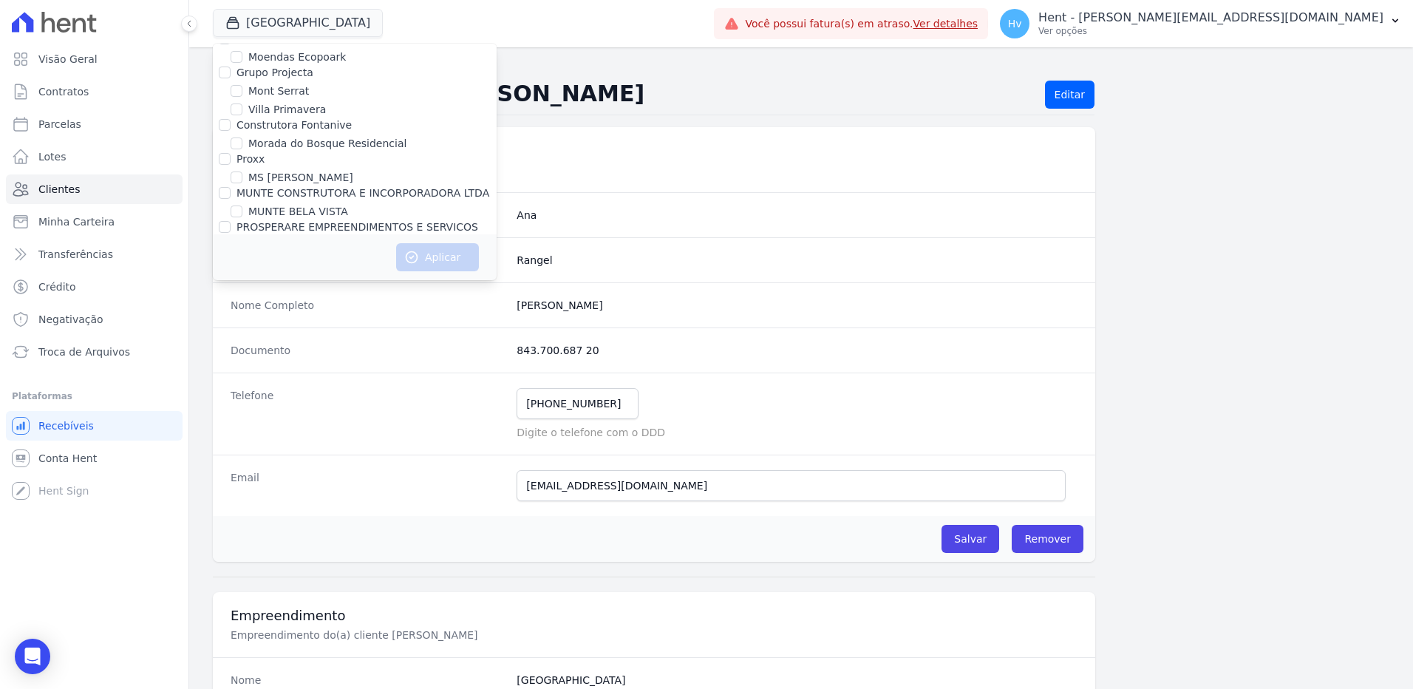
click at [317, 569] on label "OLIVEIRA INCORPORACOES E CONSTRUCOES LTDA" at bounding box center [372, 584] width 248 height 31
click at [242, 570] on input "OLIVEIRA INCORPORACOES E CONSTRUCOES LTDA" at bounding box center [237, 576] width 12 height 12
checkbox input "true"
click at [455, 259] on button "Aplicar" at bounding box center [437, 257] width 83 height 28
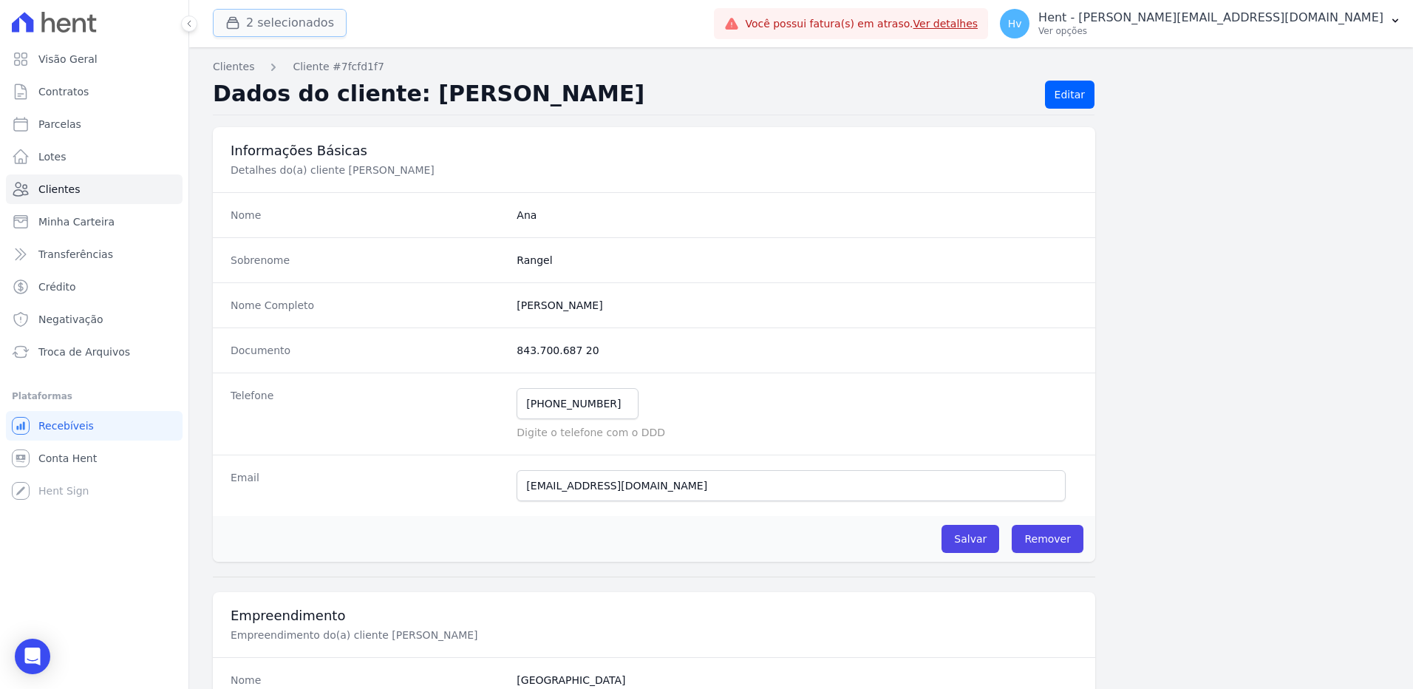
click at [279, 30] on button "2 selecionados" at bounding box center [280, 23] width 134 height 28
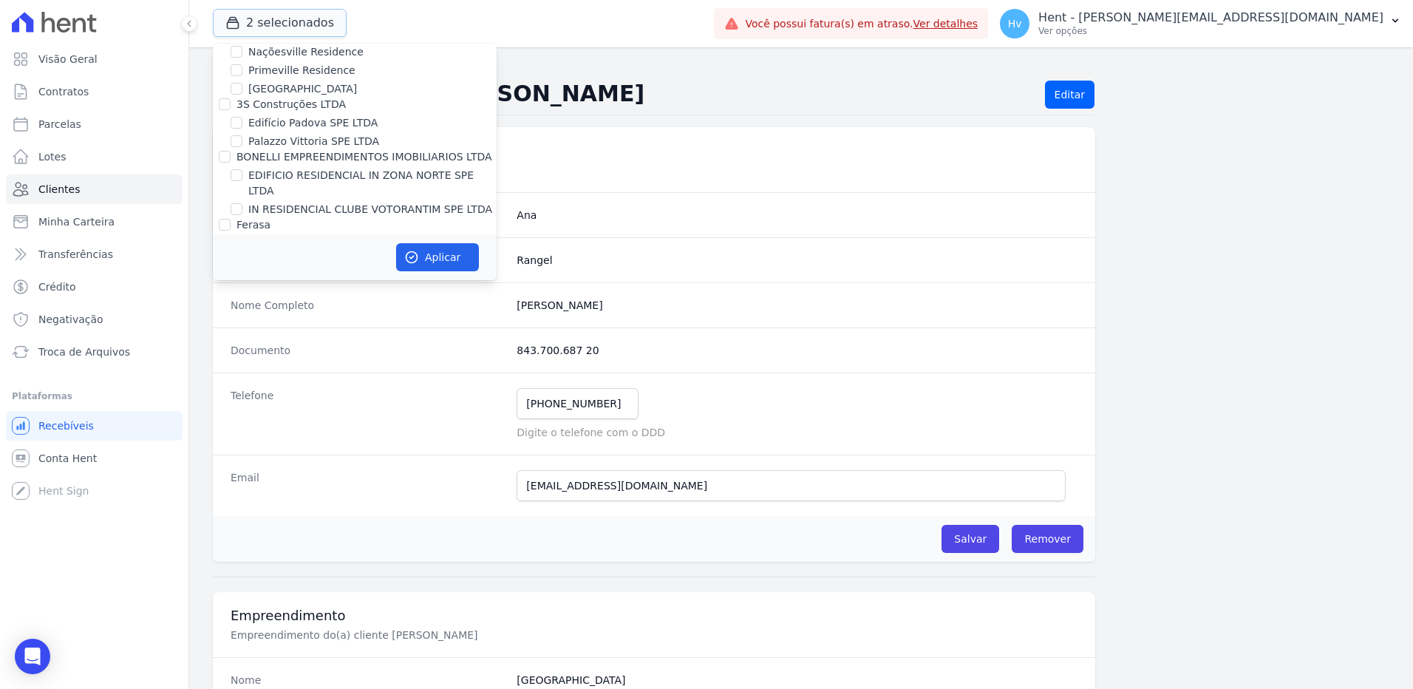
scroll to position [5916, 0]
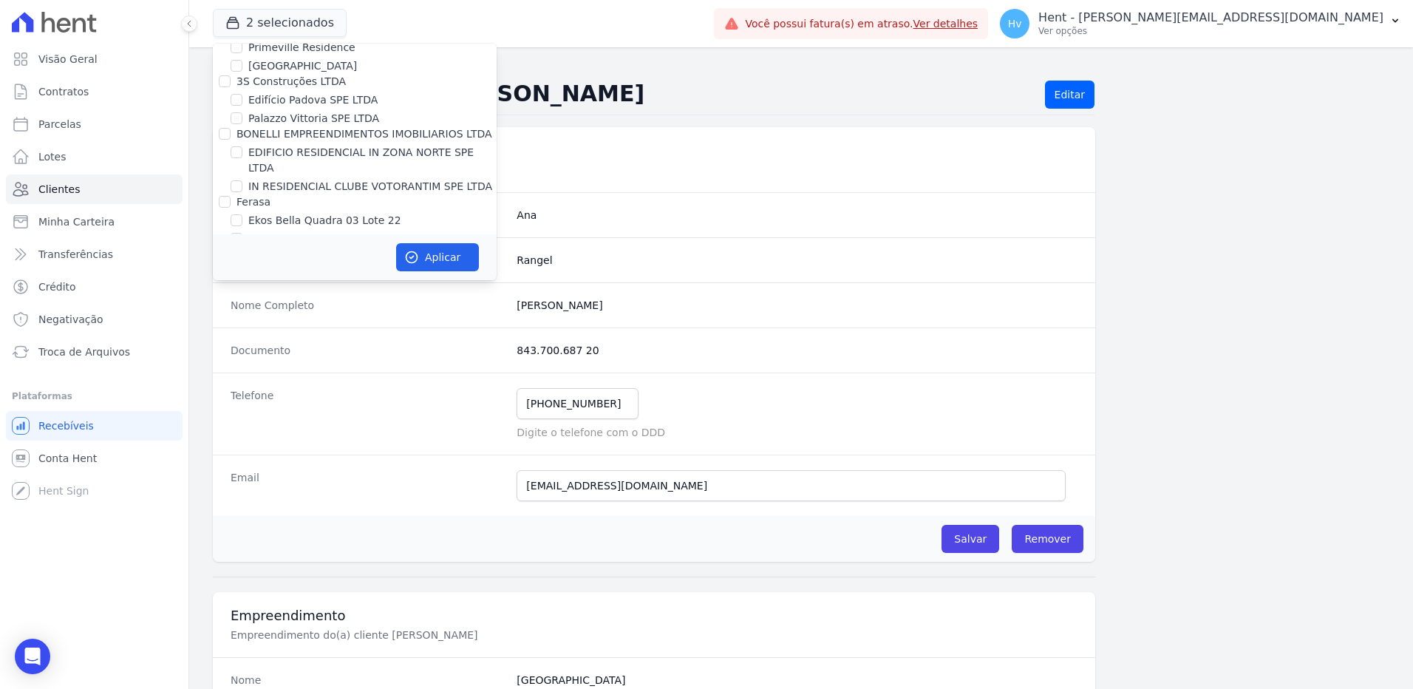
click at [324, 447] on label "[GEOGRAPHIC_DATA]" at bounding box center [302, 455] width 109 height 16
click at [242, 449] on input "[GEOGRAPHIC_DATA]" at bounding box center [237, 455] width 12 height 12
checkbox input "false"
click at [437, 262] on button "Aplicar" at bounding box center [437, 257] width 83 height 28
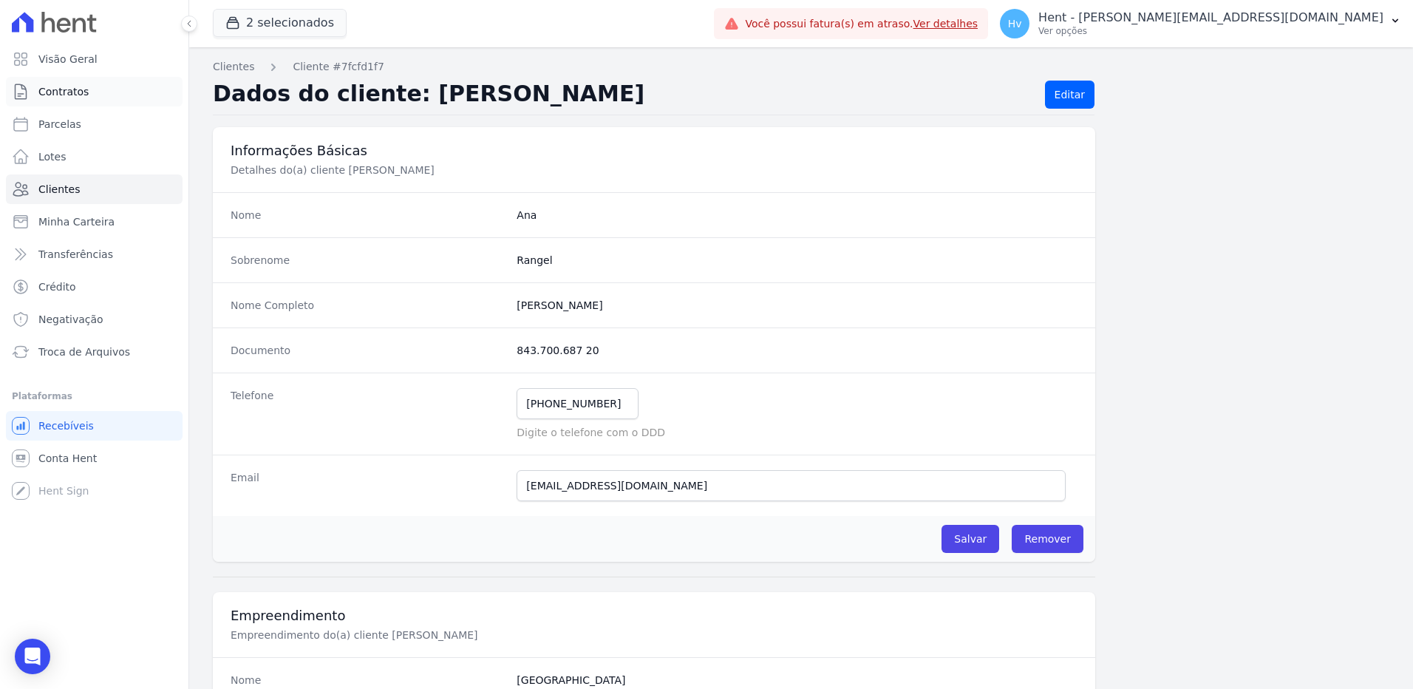
click at [86, 92] on link "Contratos" at bounding box center [94, 92] width 177 height 30
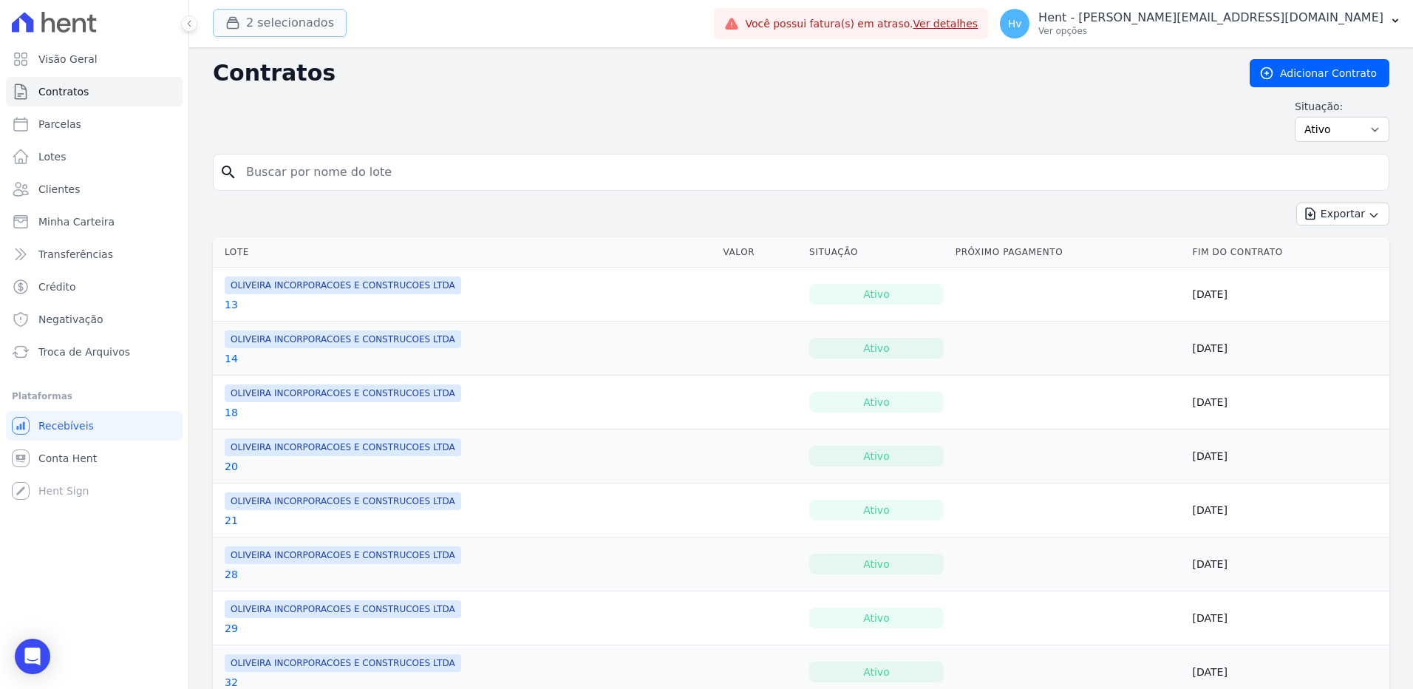
click at [262, 22] on button "2 selecionados" at bounding box center [280, 23] width 134 height 28
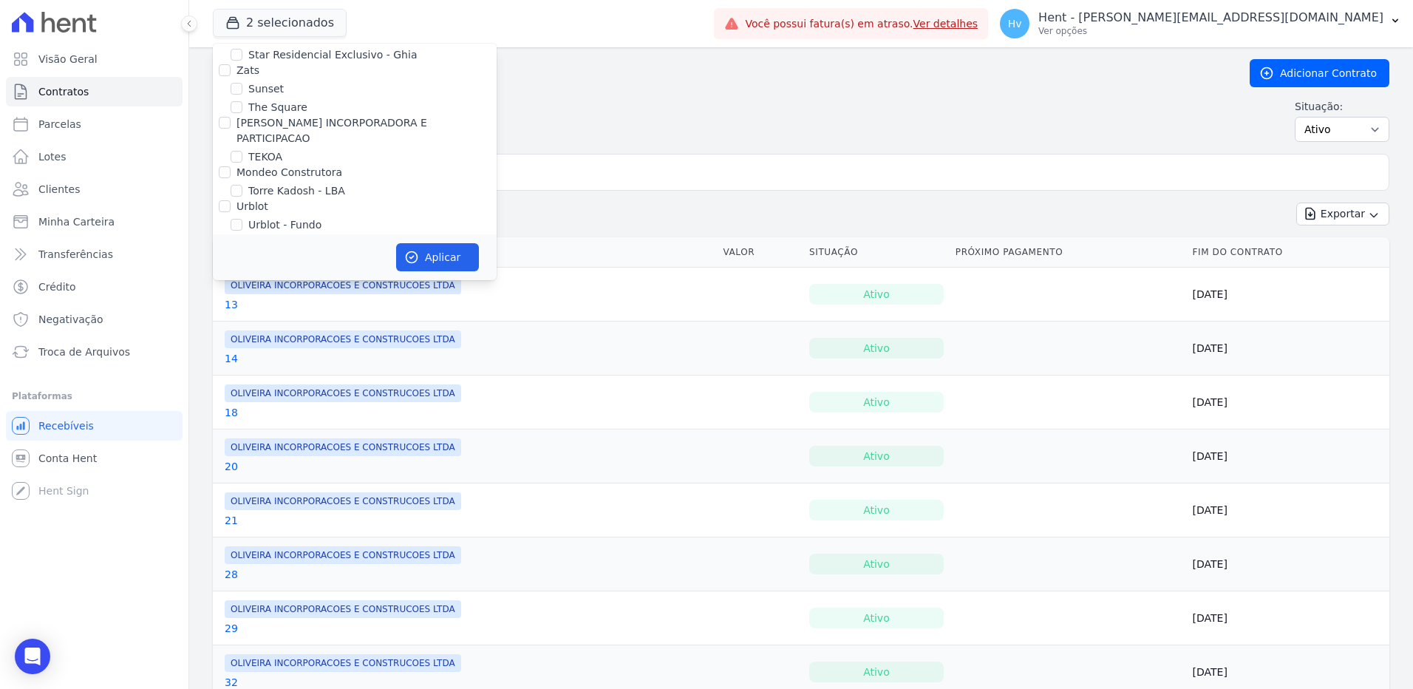
scroll to position [11866, 0]
drag, startPoint x: 81, startPoint y: 450, endPoint x: 118, endPoint y: 447, distance: 37.1
click at [81, 450] on link "Conta Hent" at bounding box center [94, 459] width 177 height 30
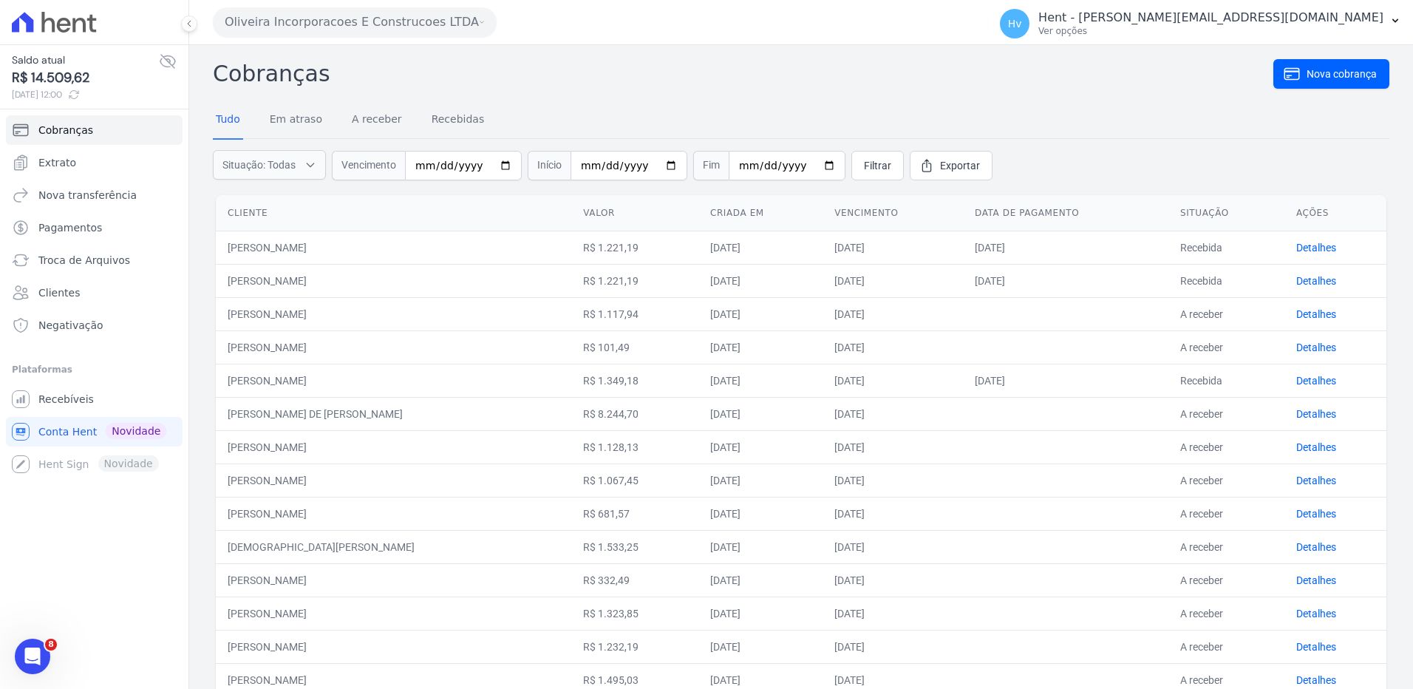
drag, startPoint x: 40, startPoint y: 73, endPoint x: 66, endPoint y: 72, distance: 25.9
click at [66, 72] on span "R$ 14.509,62" at bounding box center [85, 78] width 147 height 20
